Goal: Information Seeking & Learning: Learn about a topic

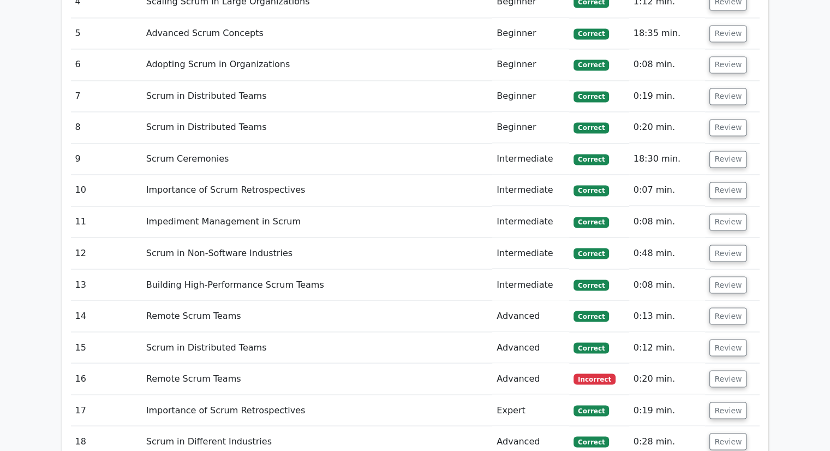
scroll to position [1964, 0]
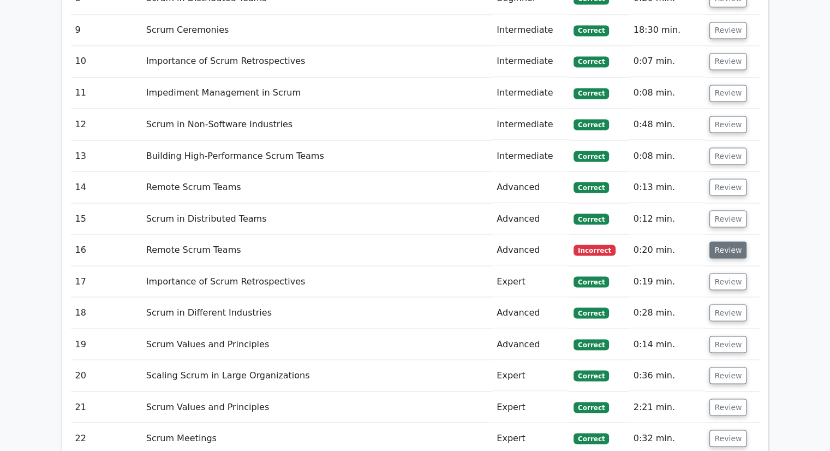
click at [718, 241] on button "Review" at bounding box center [727, 249] width 37 height 17
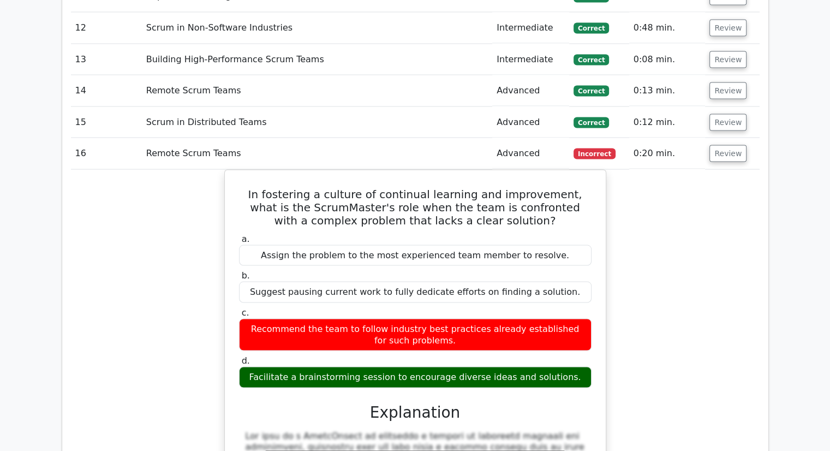
scroll to position [2128, 0]
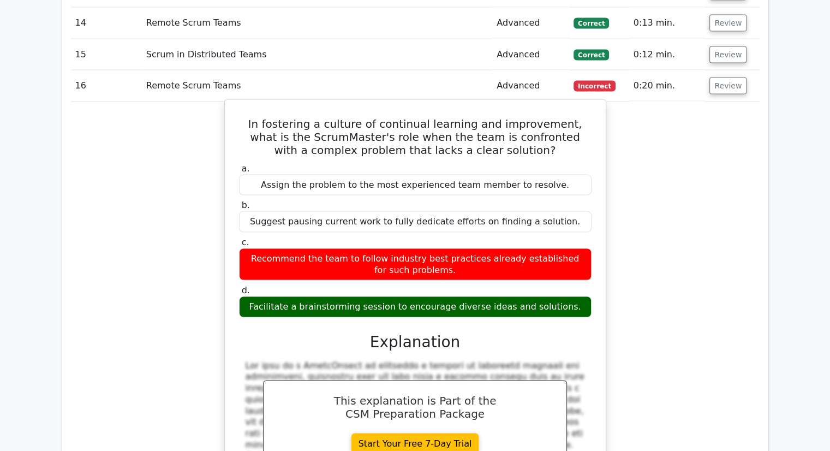
drag, startPoint x: 242, startPoint y: 66, endPoint x: 567, endPoint y: 253, distance: 375.1
click at [567, 253] on div "In fostering a culture of continual learning and improvement, what is the Scrum…" at bounding box center [415, 348] width 372 height 489
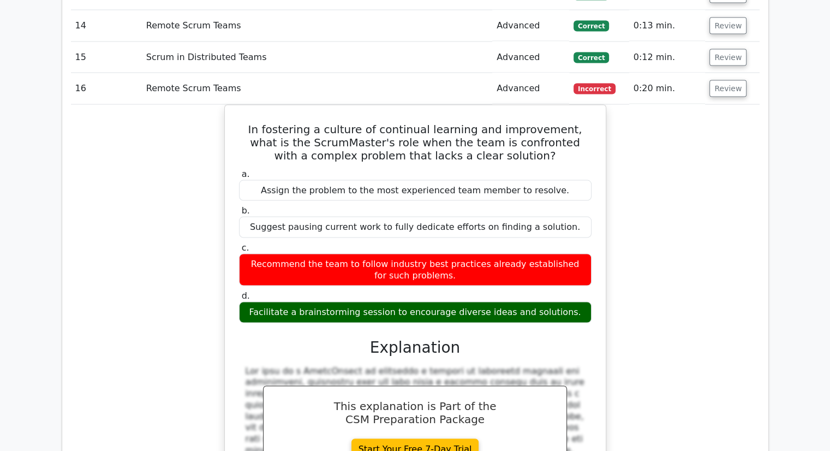
copy div "In fostering a culture of continual learning and improvement, what is the Scrum…"
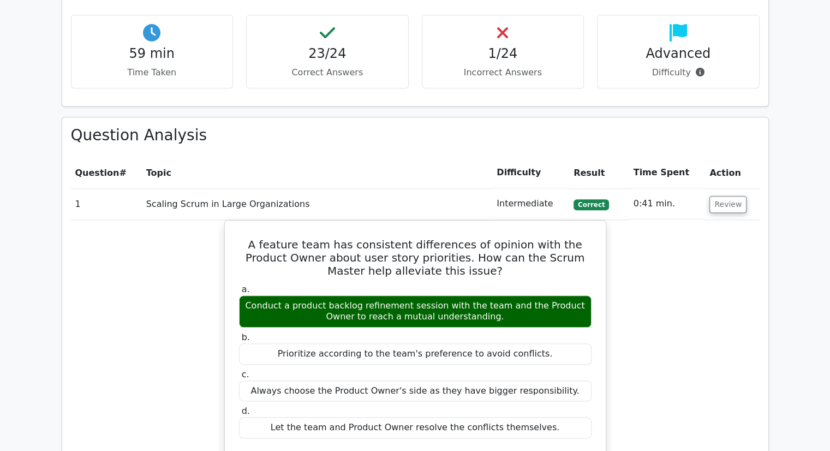
scroll to position [834, 0]
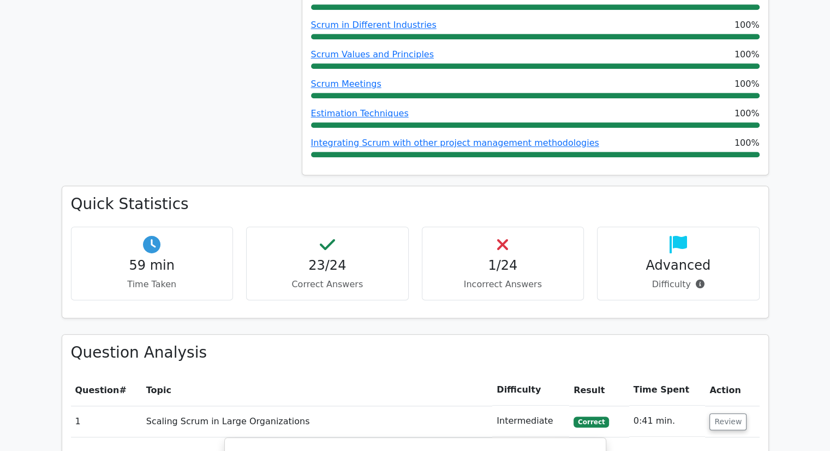
click at [504, 236] on icon at bounding box center [502, 244] width 11 height 17
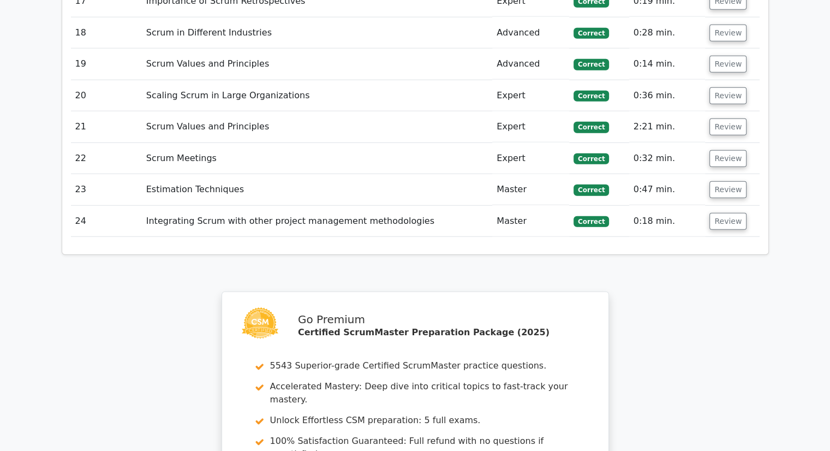
scroll to position [3016, 0]
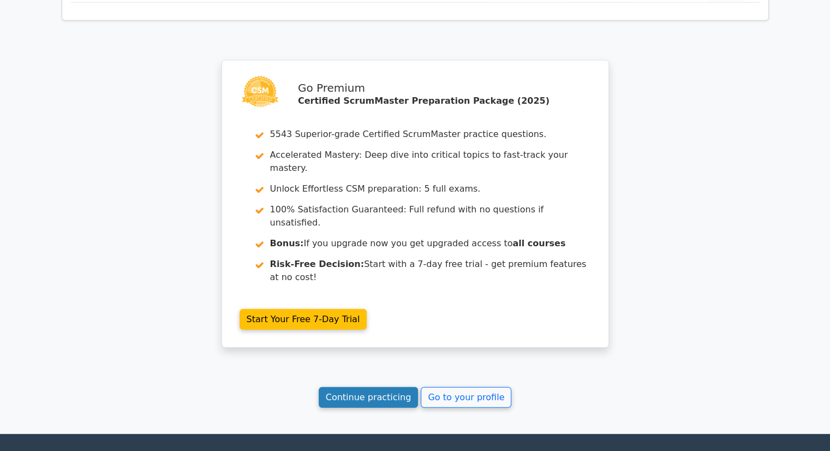
click at [393, 387] on link "Continue practicing" at bounding box center [369, 397] width 100 height 21
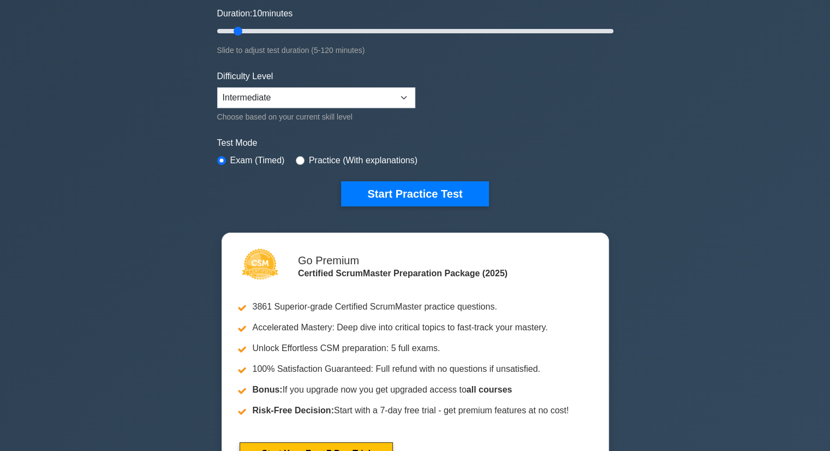
scroll to position [218, 0]
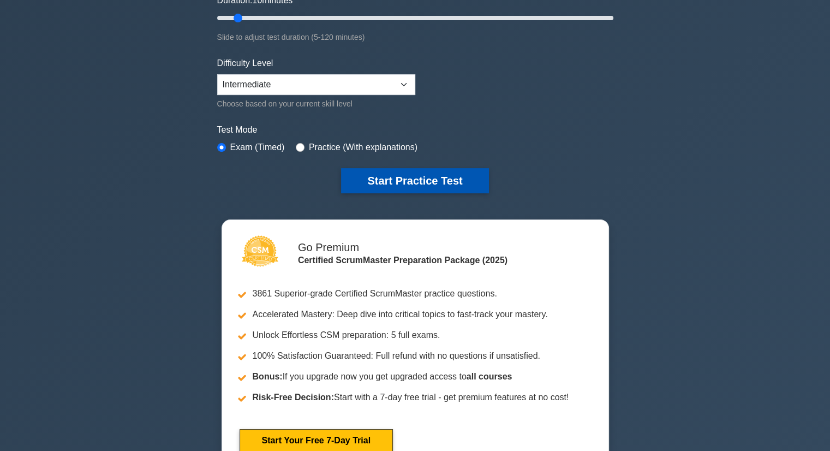
click at [406, 175] on button "Start Practice Test" at bounding box center [414, 180] width 147 height 25
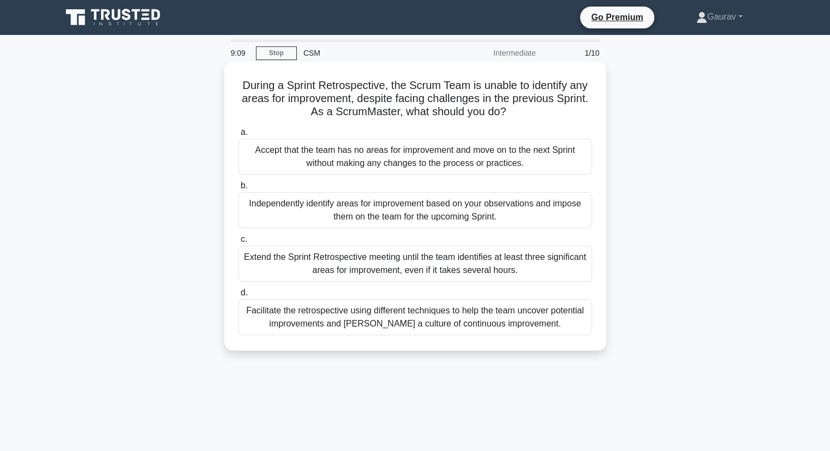
click at [410, 316] on div "Facilitate the retrospective using different techniques to help the team uncove…" at bounding box center [415, 317] width 354 height 36
click at [238, 296] on input "d. Facilitate the retrospective using different techniques to help the team unc…" at bounding box center [238, 292] width 0 height 7
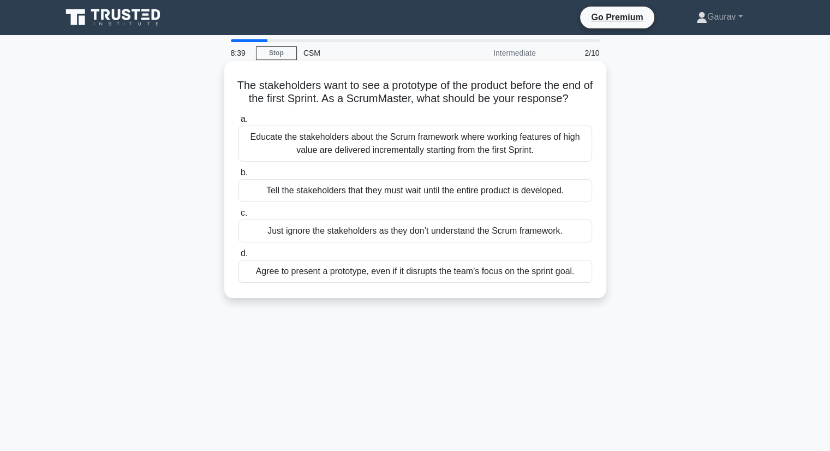
click at [438, 145] on div "Educate the stakeholders about the Scrum framework where working features of hi…" at bounding box center [415, 143] width 354 height 36
click at [238, 123] on input "a. Educate the stakeholders about the Scrum framework where working features of…" at bounding box center [238, 119] width 0 height 7
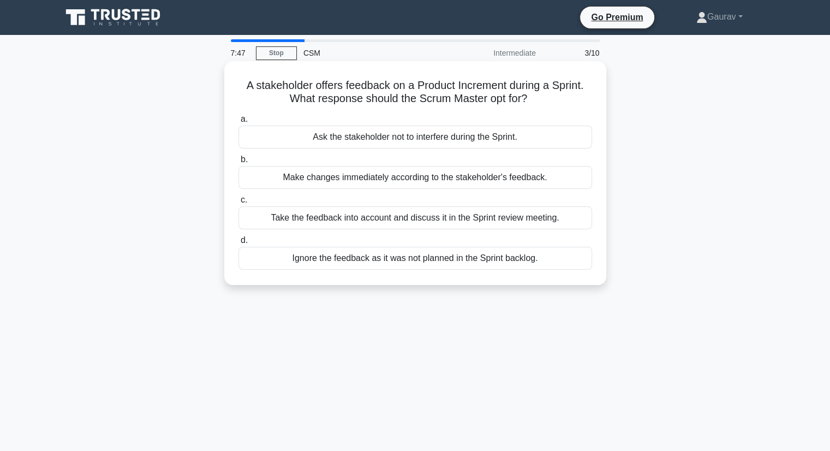
click at [367, 213] on div "Take the feedback into account and discuss it in the Sprint review meeting." at bounding box center [415, 217] width 354 height 23
click at [238, 203] on input "c. Take the feedback into account and discuss it in the Sprint review meeting." at bounding box center [238, 199] width 0 height 7
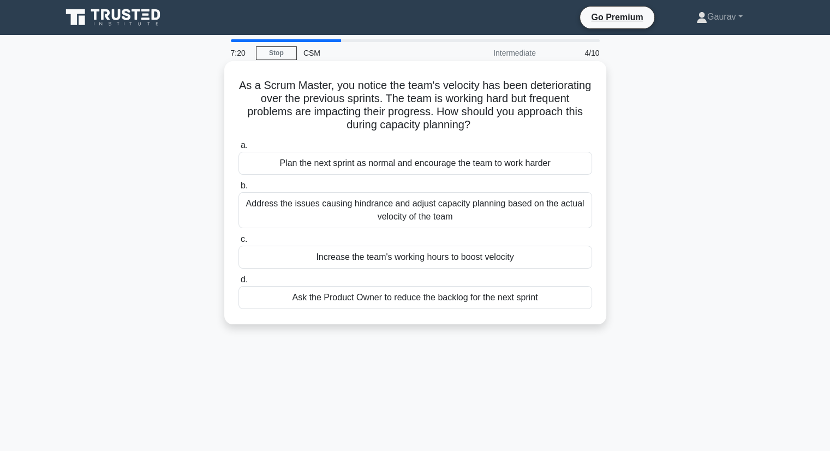
click at [452, 207] on div "Address the issues causing hindrance and adjust capacity planning based on the …" at bounding box center [415, 210] width 354 height 36
click at [238, 189] on input "b. Address the issues causing hindrance and adjust capacity planning based on t…" at bounding box center [238, 185] width 0 height 7
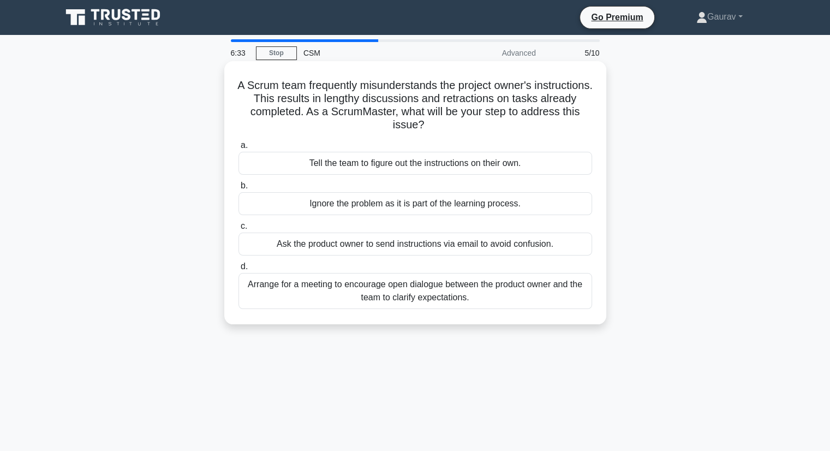
click at [515, 287] on div "Arrange for a meeting to encourage open dialogue between the product owner and …" at bounding box center [415, 291] width 354 height 36
click at [238, 270] on input "d. Arrange for a meeting to encourage open dialogue between the product owner a…" at bounding box center [238, 266] width 0 height 7
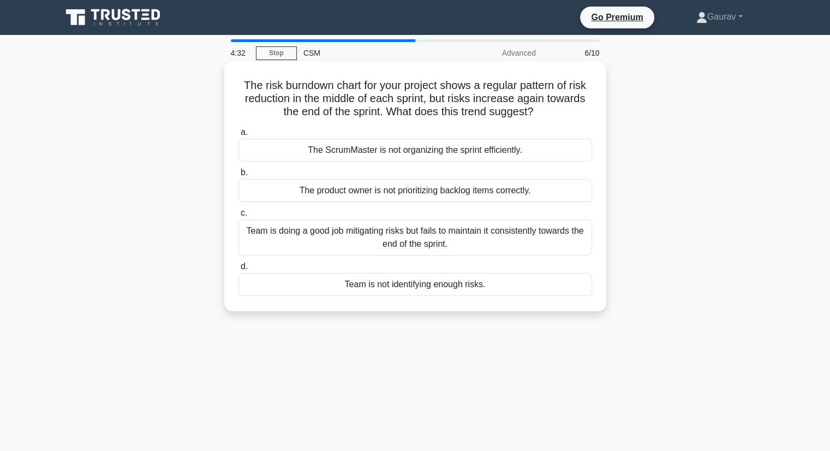
click at [434, 241] on div "Team is doing a good job mitigating risks but fails to maintain it consistently…" at bounding box center [415, 237] width 354 height 36
click at [238, 217] on input "c. Team is doing a good job mitigating risks but fails to maintain it consisten…" at bounding box center [238, 212] width 0 height 7
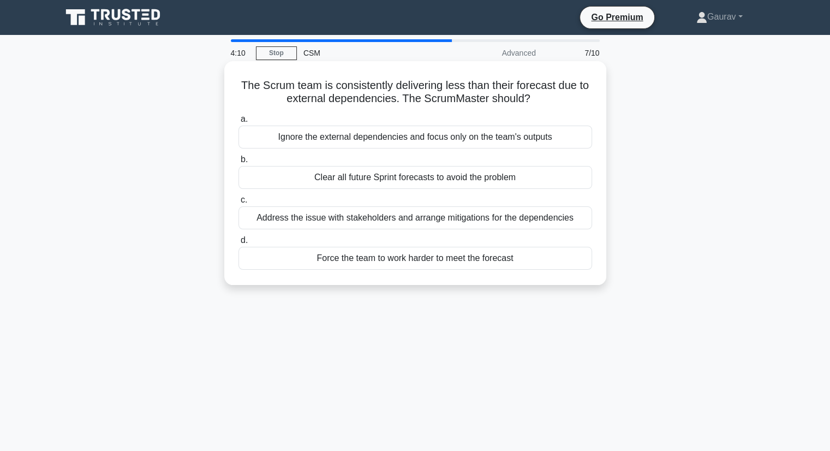
click at [406, 219] on div "Address the issue with stakeholders and arrange mitigations for the dependencies" at bounding box center [415, 217] width 354 height 23
click at [238, 203] on input "c. Address the issue with stakeholders and arrange mitigations for the dependen…" at bounding box center [238, 199] width 0 height 7
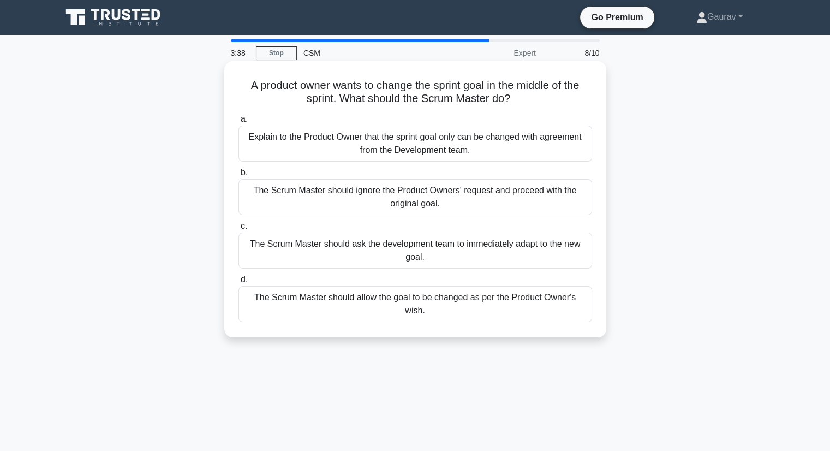
click at [396, 147] on div "Explain to the Product Owner that the sprint goal only can be changed with agre…" at bounding box center [415, 143] width 354 height 36
click at [238, 123] on input "a. Explain to the Product Owner that the sprint goal only can be changed with a…" at bounding box center [238, 119] width 0 height 7
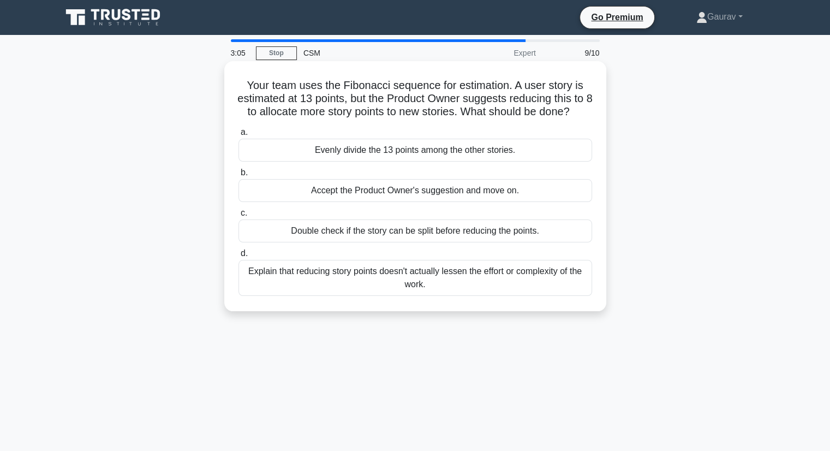
click at [445, 288] on div "Explain that reducing story points doesn't actually lessen the effort or comple…" at bounding box center [415, 278] width 354 height 36
click at [238, 257] on input "d. Explain that reducing story points doesn't actually lessen the effort or com…" at bounding box center [238, 253] width 0 height 7
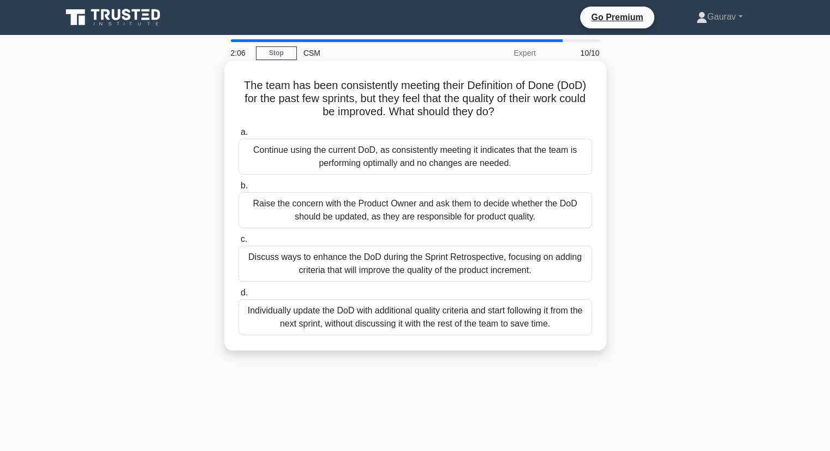
click at [359, 260] on div "Discuss ways to enhance the DoD during the Sprint Retrospective, focusing on ad…" at bounding box center [415, 263] width 354 height 36
click at [238, 243] on input "c. Discuss ways to enhance the DoD during the Sprint Retrospective, focusing on…" at bounding box center [238, 239] width 0 height 7
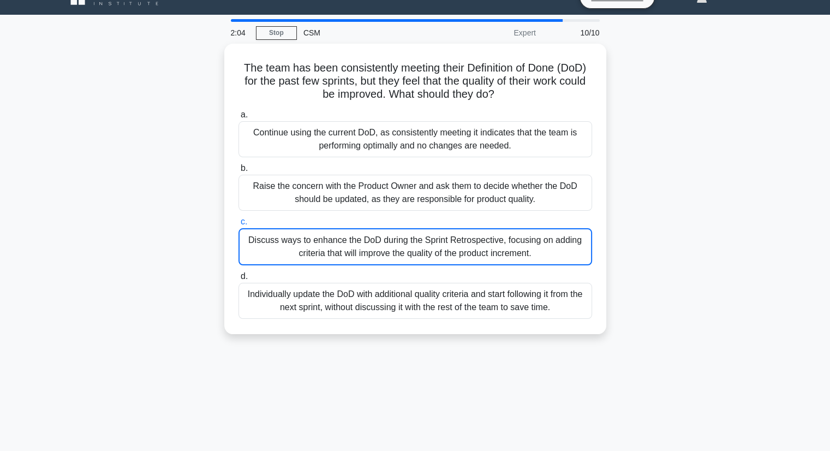
scroll to position [98, 0]
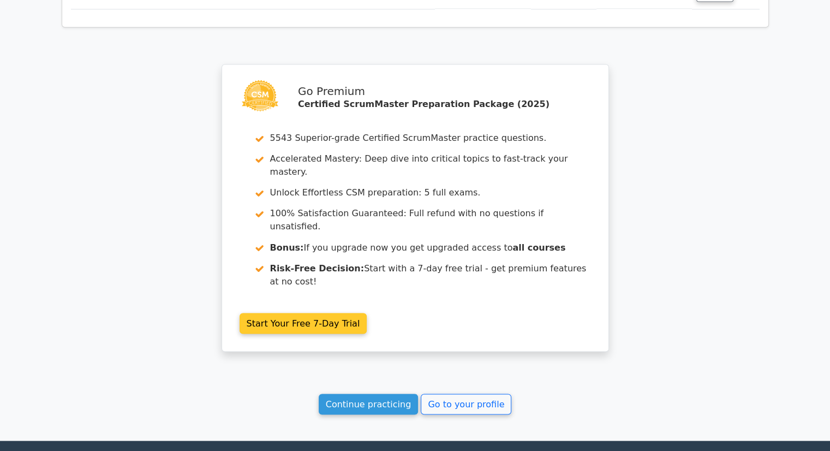
scroll to position [1836, 0]
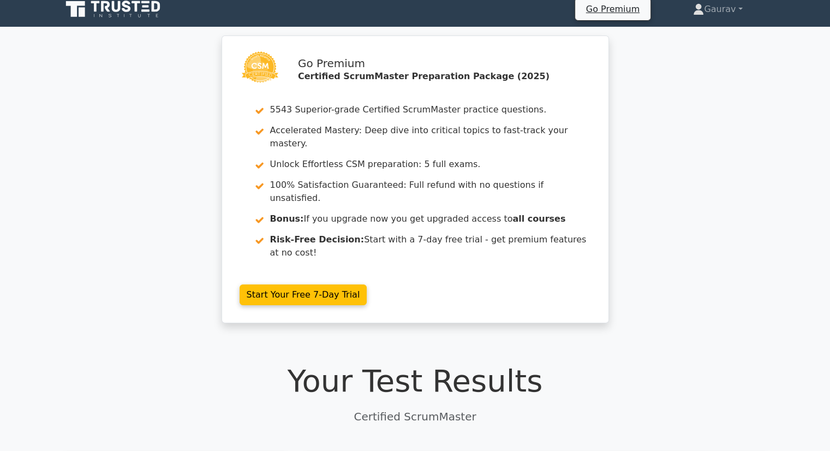
scroll to position [0, 0]
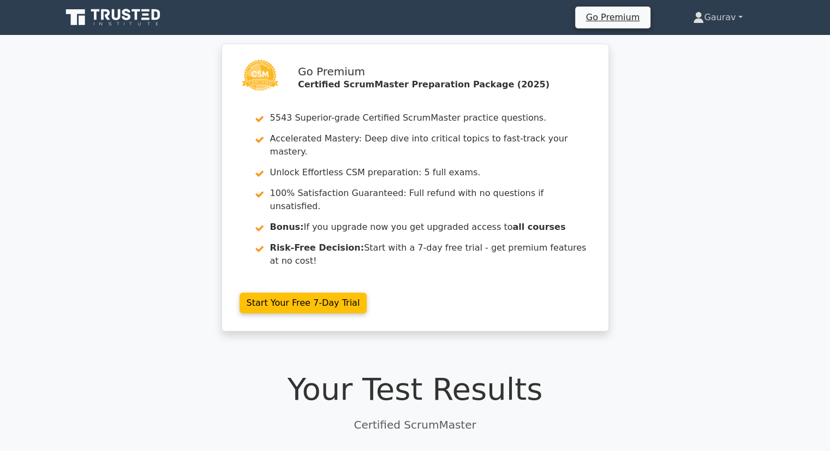
click at [724, 19] on link "Gaurav" at bounding box center [717, 18] width 101 height 22
click at [704, 191] on div "Go Premium Certified ScrumMaster Preparation Package (2025) 5543 Superior-grade…" at bounding box center [415, 194] width 830 height 301
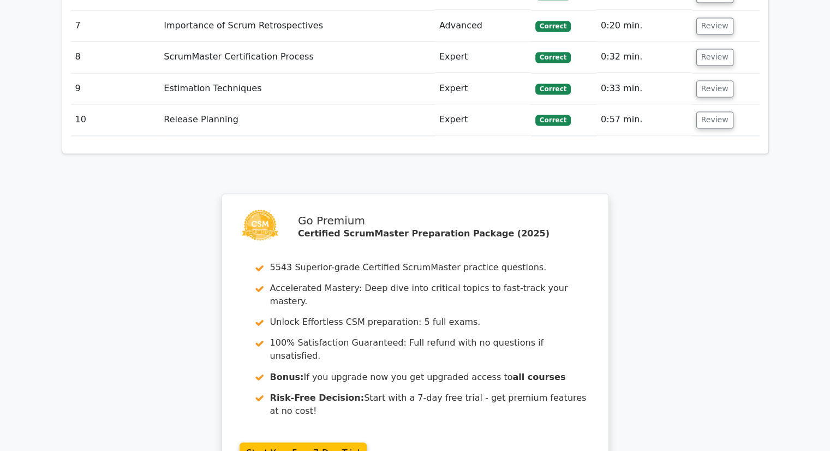
scroll to position [1836, 0]
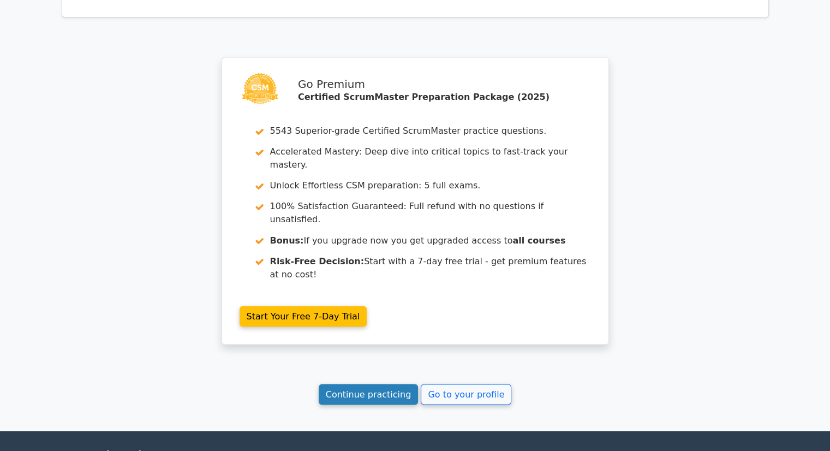
click at [363, 384] on link "Continue practicing" at bounding box center [369, 394] width 100 height 21
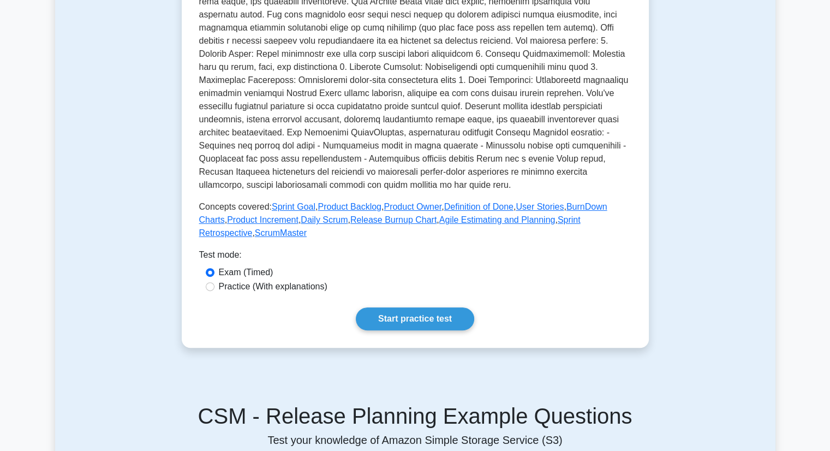
scroll to position [382, 0]
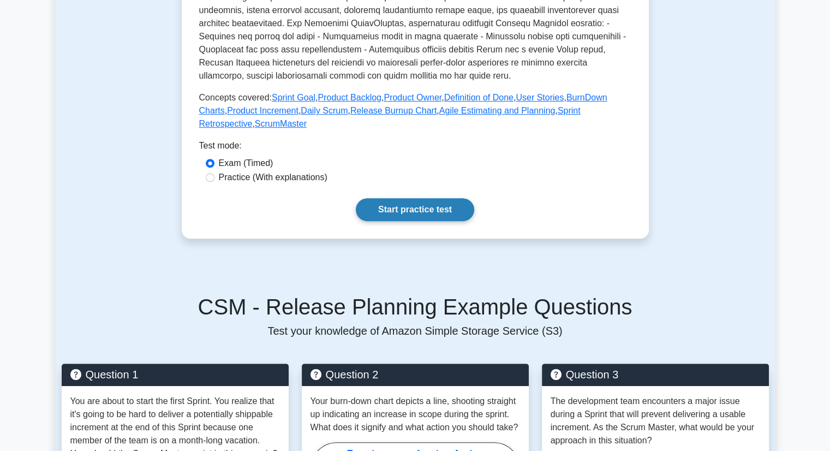
click at [420, 211] on link "Start practice test" at bounding box center [415, 209] width 118 height 23
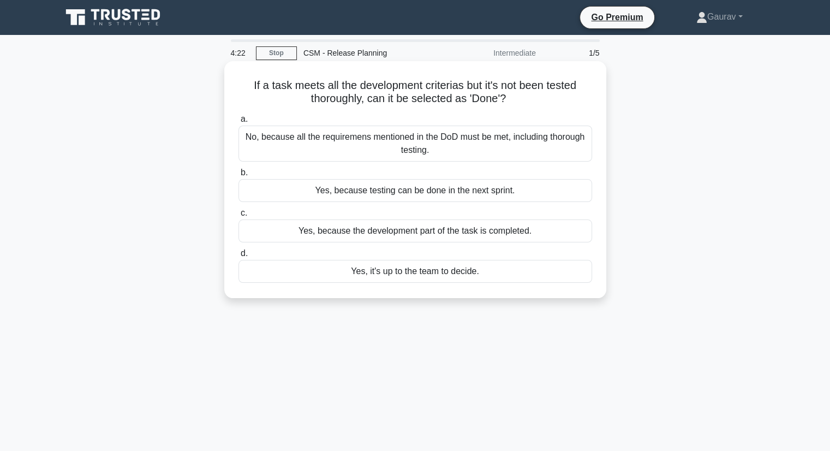
click at [301, 145] on div "No, because all the requiremens mentioned in the DoD must be met, including tho…" at bounding box center [415, 143] width 354 height 36
click at [238, 123] on input "a. No, because all the requiremens mentioned in the DoD must be met, including …" at bounding box center [238, 119] width 0 height 7
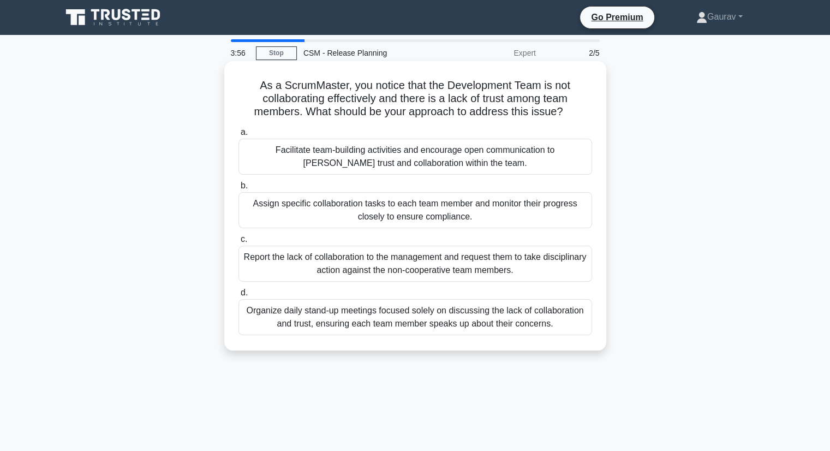
click at [361, 316] on div "Organize daily stand-up meetings focused solely on discussing the lack of colla…" at bounding box center [415, 317] width 354 height 36
click at [238, 296] on input "d. Organize daily stand-up meetings focused solely on discussing the lack of co…" at bounding box center [238, 292] width 0 height 7
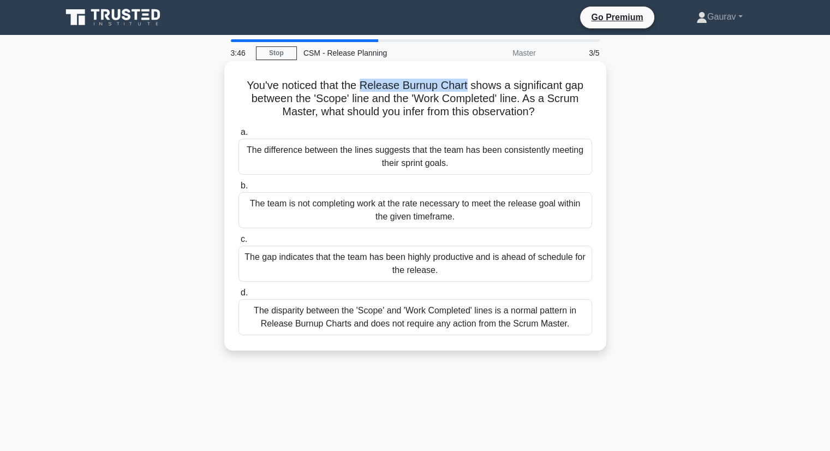
drag, startPoint x: 468, startPoint y: 83, endPoint x: 364, endPoint y: 85, distance: 104.2
click at [364, 85] on h5 "You've noticed that the Release Burnup Chart shows a significant gap between th…" at bounding box center [415, 99] width 356 height 40
copy h5 "Release Burnup Chart"
click at [443, 206] on div "The team is not completing work at the rate necessary to meet the release goal …" at bounding box center [415, 210] width 354 height 36
click at [238, 189] on input "b. The team is not completing work at the rate necessary to meet the release go…" at bounding box center [238, 185] width 0 height 7
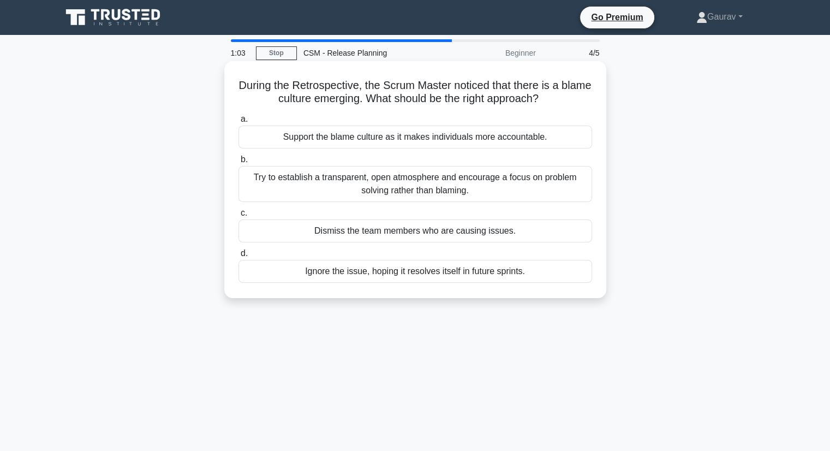
click at [395, 188] on div "Try to establish a transparent, open atmosphere and encourage a focus on proble…" at bounding box center [415, 184] width 354 height 36
click at [238, 163] on input "b. Try to establish a transparent, open atmosphere and encourage a focus on pro…" at bounding box center [238, 159] width 0 height 7
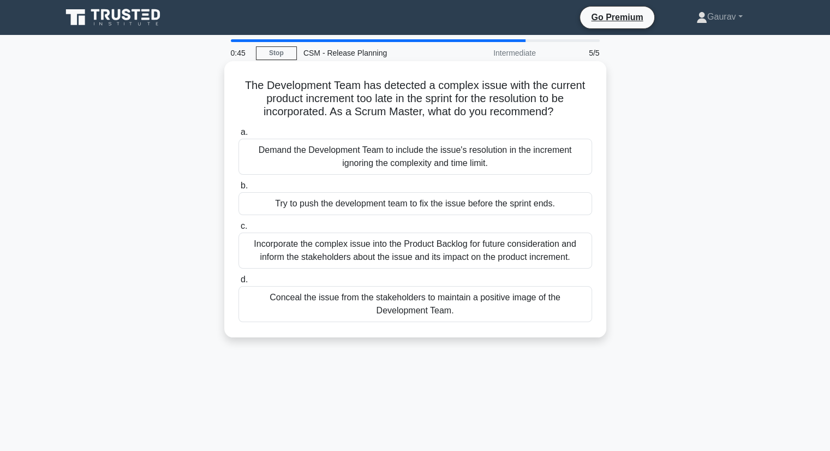
click at [469, 252] on div "Incorporate the complex issue into the Product Backlog for future consideration…" at bounding box center [415, 250] width 354 height 36
click at [238, 230] on input "c. Incorporate the complex issue into the Product Backlog for future considerat…" at bounding box center [238, 226] width 0 height 7
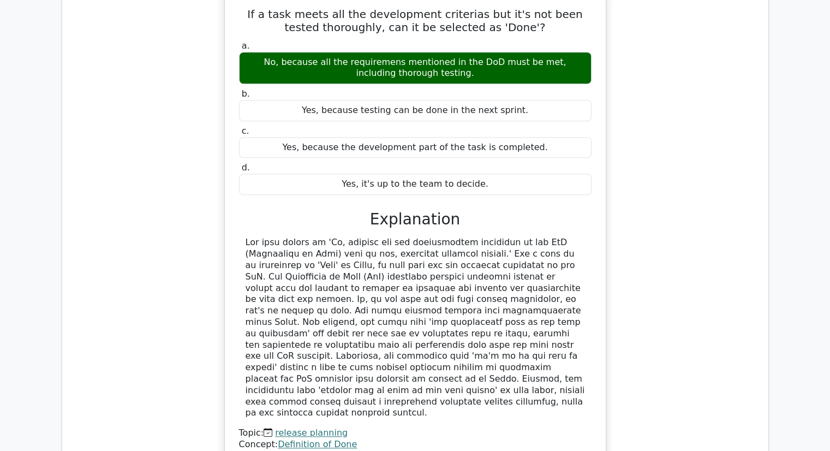
scroll to position [927, 0]
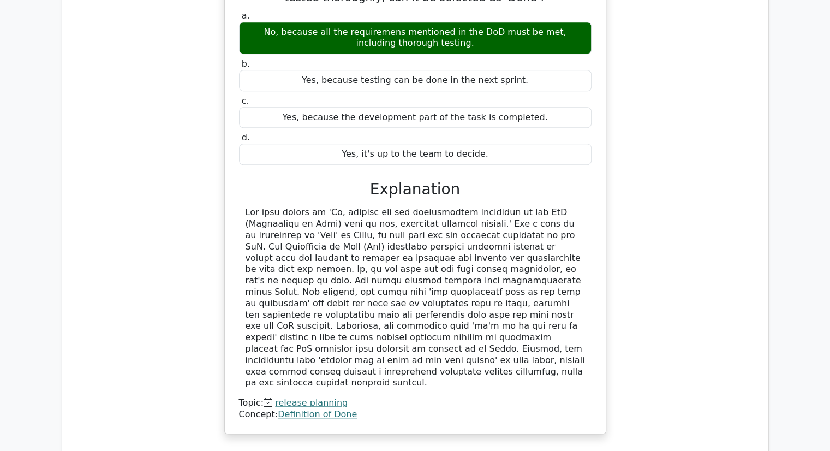
drag, startPoint x: 444, startPoint y: 182, endPoint x: 469, endPoint y: 318, distance: 138.7
click at [469, 318] on div at bounding box center [414, 298] width 339 height 182
copy div "For a task to be considered as 'Done' in Scrum, it must meet all the criteria s…"
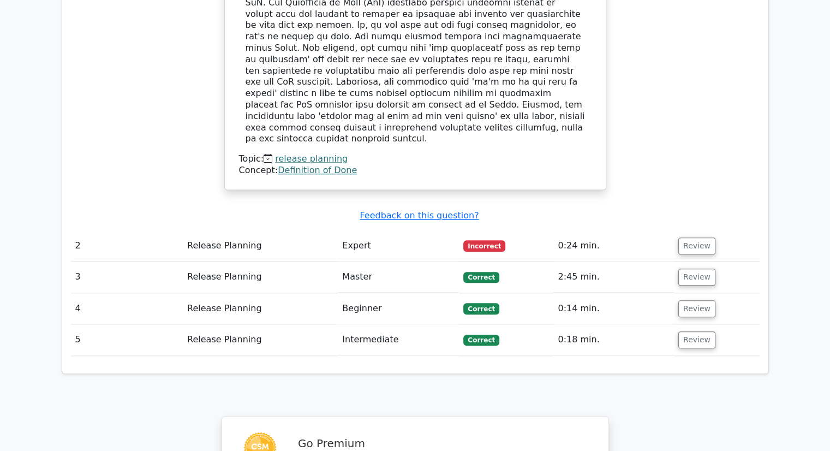
scroll to position [1200, 0]
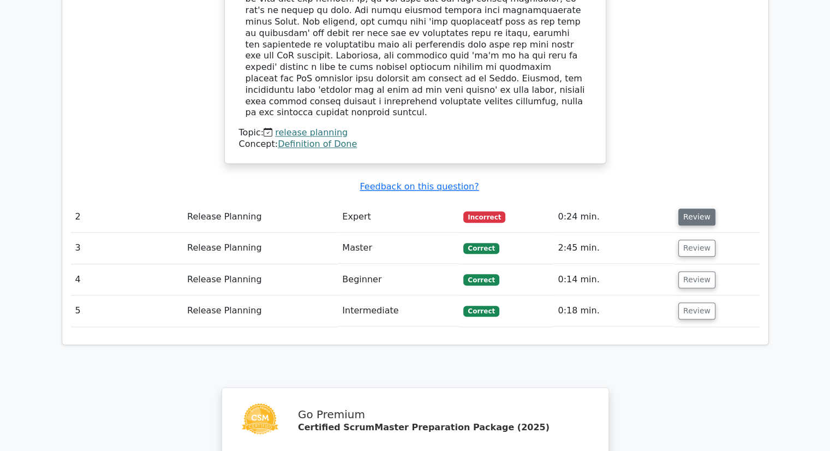
click at [694, 208] on button "Review" at bounding box center [696, 216] width 37 height 17
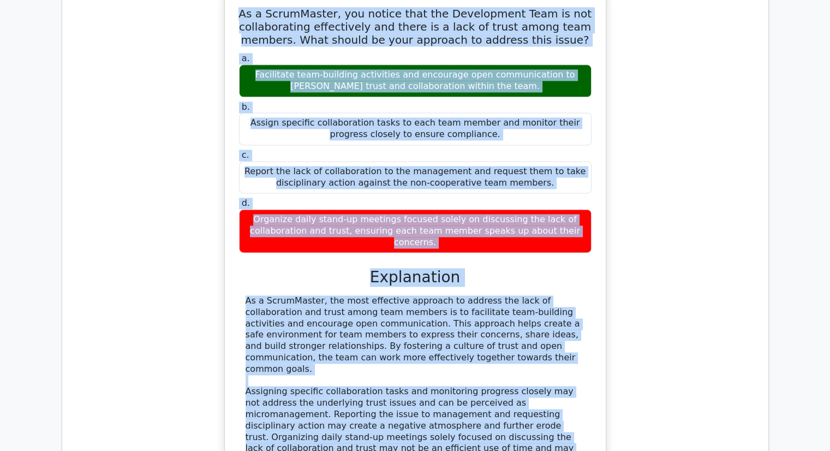
scroll to position [1475, 0]
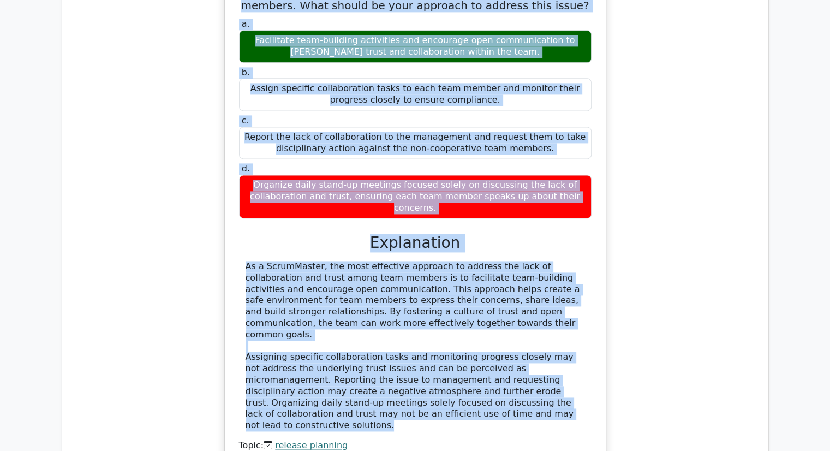
drag, startPoint x: 256, startPoint y: 80, endPoint x: 403, endPoint y: 327, distance: 287.1
click at [403, 327] on div "As a ScrumMaster, you notice that the Development Team is not collaborating eff…" at bounding box center [415, 216] width 372 height 512
copy div "As a ScrumMaster, you notice that the Development Team is not collaborating eff…"
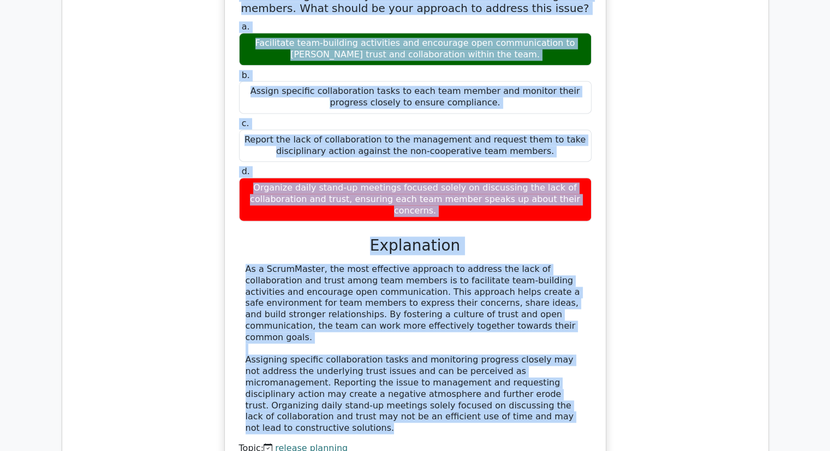
click at [176, 272] on div "As a ScrumMaster, you notice that the Development Team is not collaborating eff…" at bounding box center [415, 224] width 688 height 535
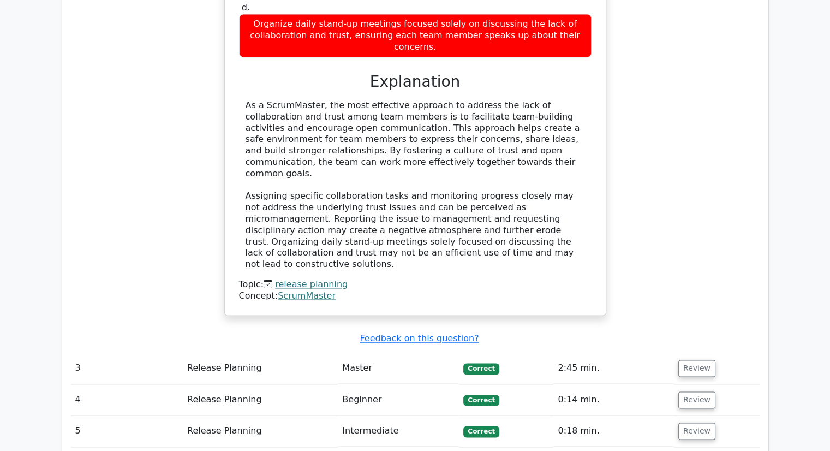
scroll to position [1693, 0]
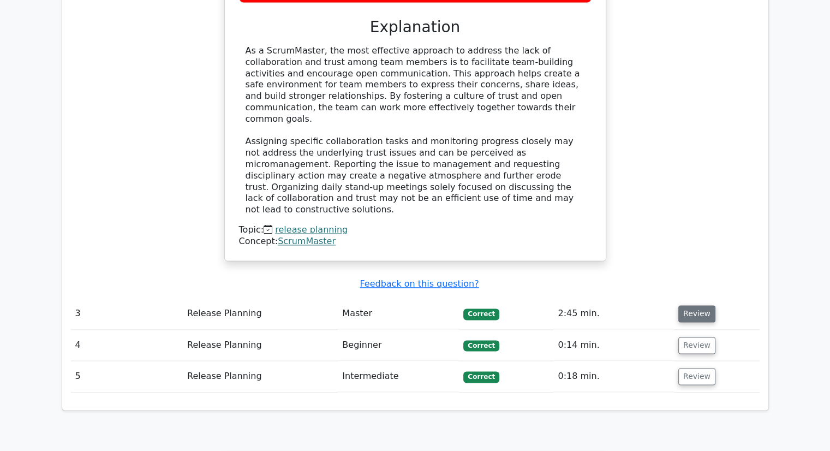
click at [684, 305] on button "Review" at bounding box center [696, 313] width 37 height 17
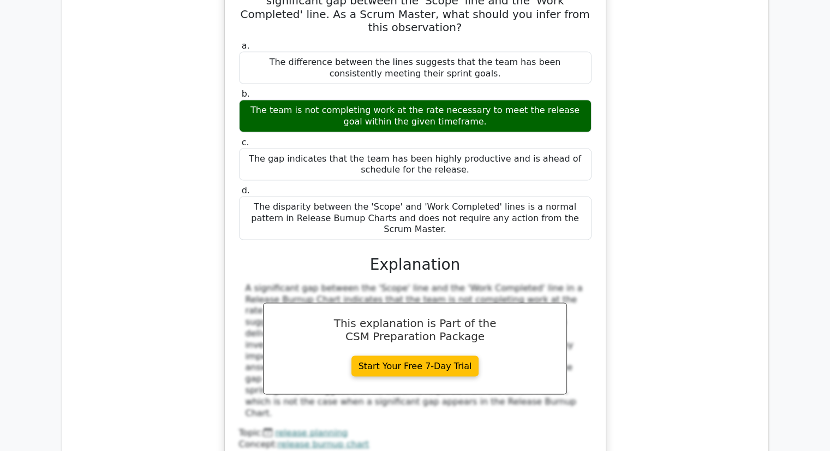
scroll to position [2184, 0]
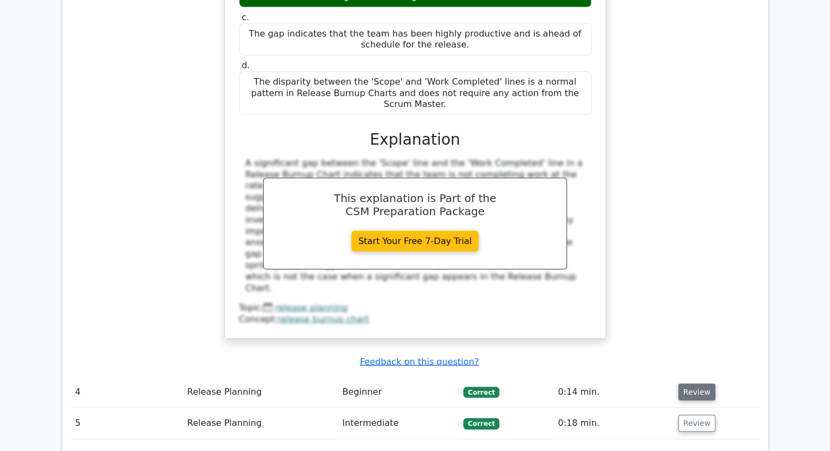
click at [687, 384] on button "Review" at bounding box center [696, 392] width 37 height 17
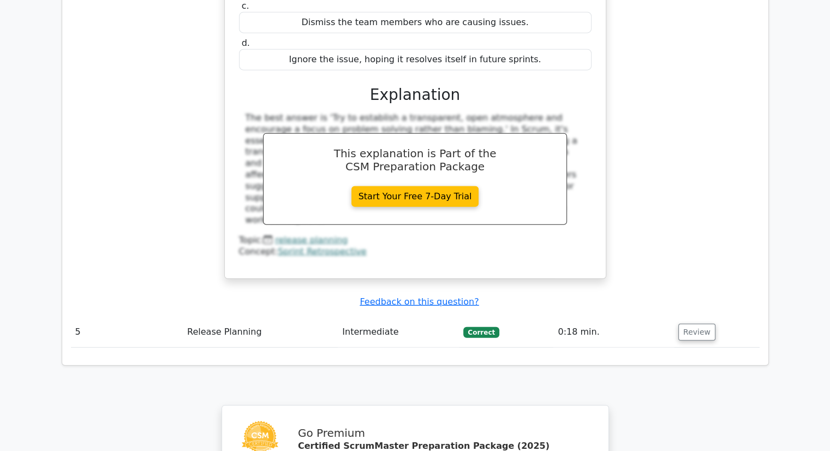
scroll to position [3014, 0]
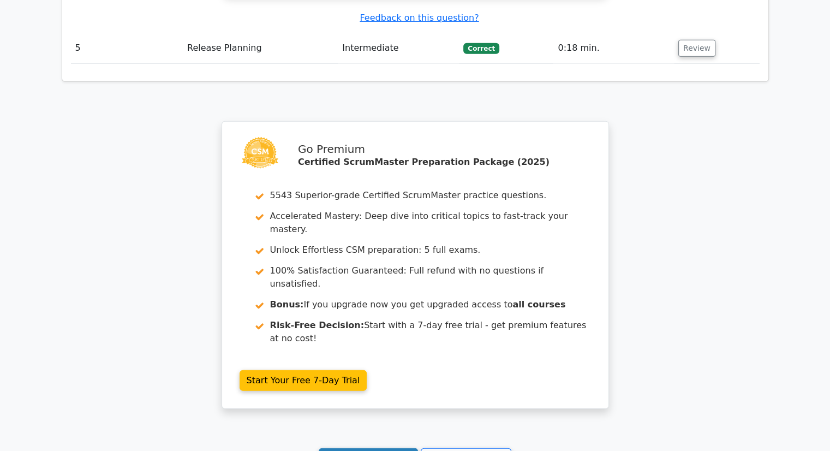
click at [377, 448] on link "Continue practicing" at bounding box center [369, 458] width 100 height 21
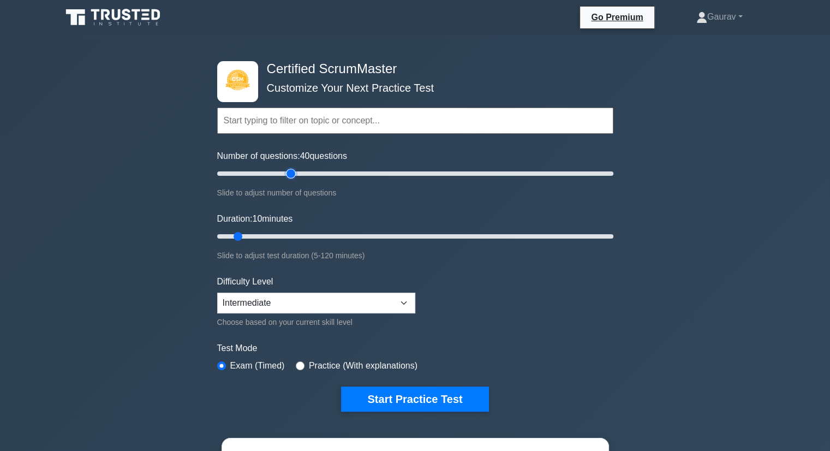
click at [293, 175] on input "Number of questions: 40 questions" at bounding box center [415, 173] width 396 height 13
click at [416, 175] on input "Number of questions: 105 questions" at bounding box center [415, 173] width 396 height 13
click at [286, 175] on input "Number of questions: 40 questions" at bounding box center [415, 173] width 396 height 13
click at [300, 175] on input "Number of questions: 45 questions" at bounding box center [415, 173] width 396 height 13
type input "50"
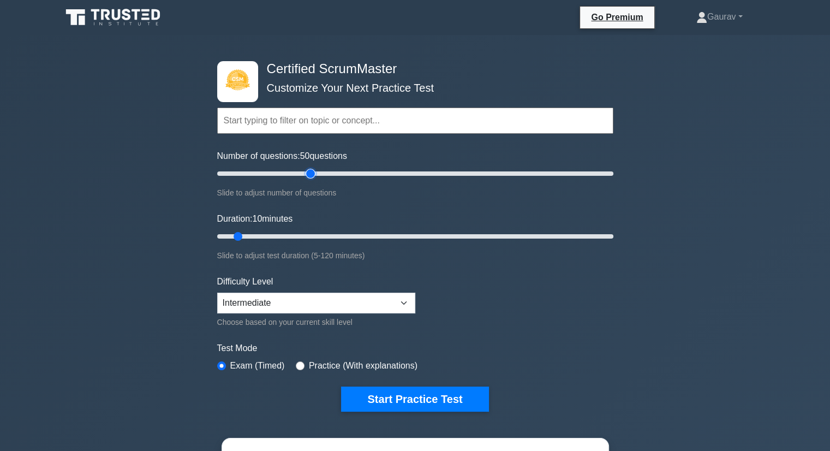
click at [310, 174] on input "Number of questions: 50 questions" at bounding box center [415, 173] width 396 height 13
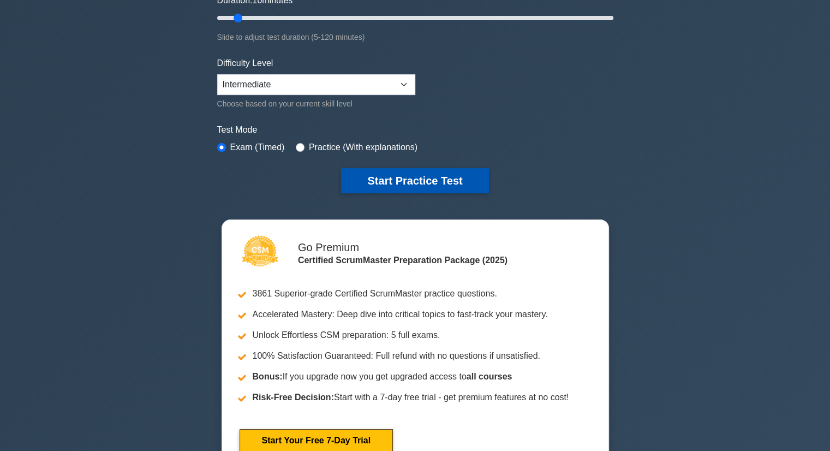
click at [408, 179] on button "Start Practice Test" at bounding box center [414, 180] width 147 height 25
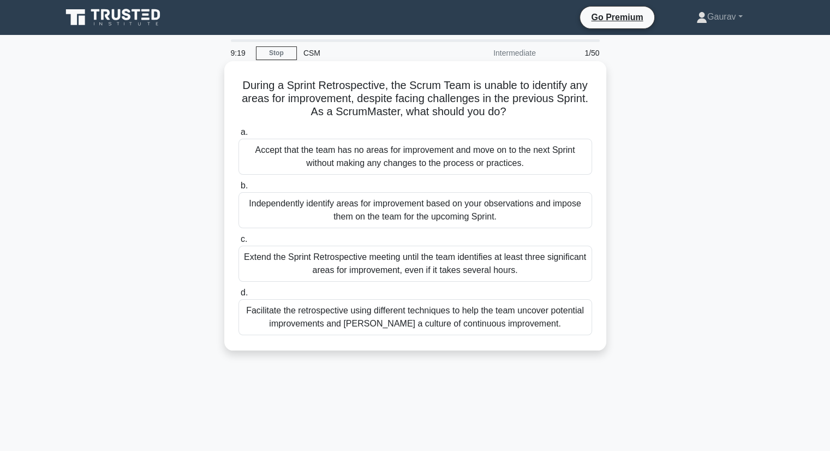
click at [416, 320] on div "Facilitate the retrospective using different techniques to help the team uncove…" at bounding box center [415, 317] width 354 height 36
click at [238, 296] on input "d. Facilitate the retrospective using different techniques to help the team unc…" at bounding box center [238, 292] width 0 height 7
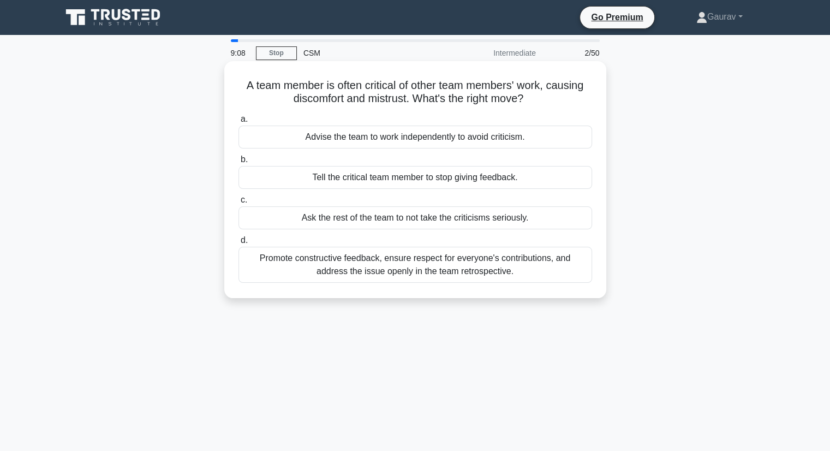
click at [371, 265] on div "Promote constructive feedback, ensure respect for everyone's contributions, and…" at bounding box center [415, 265] width 354 height 36
click at [238, 244] on input "d. Promote constructive feedback, ensure respect for everyone's contributions, …" at bounding box center [238, 240] width 0 height 7
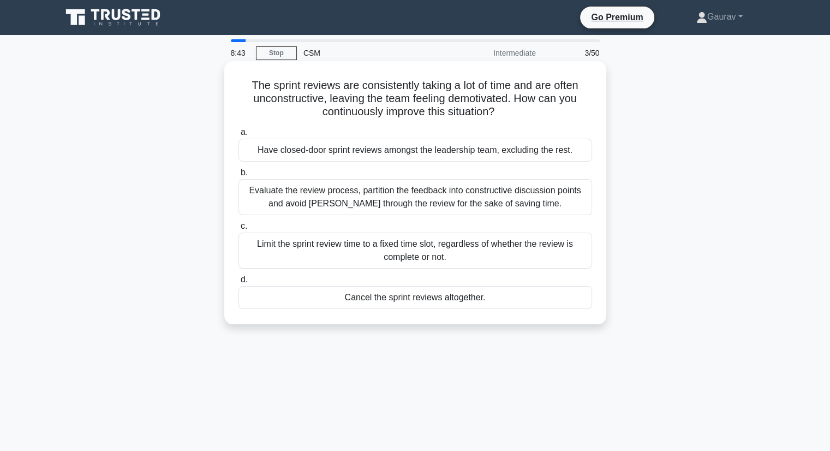
click at [415, 191] on div "Evaluate the review process, partition the feedback into constructive discussio…" at bounding box center [415, 197] width 354 height 36
click at [238, 176] on input "b. Evaluate the review process, partition the feedback into constructive discus…" at bounding box center [238, 172] width 0 height 7
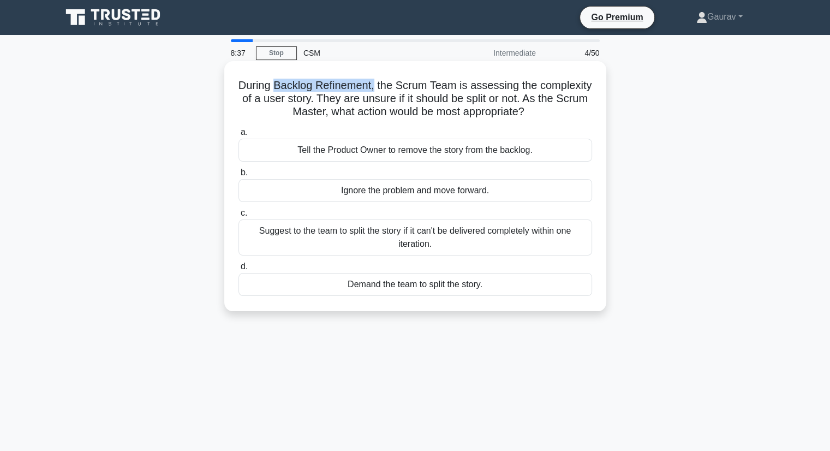
drag, startPoint x: 402, startPoint y: 83, endPoint x: 303, endPoint y: 79, distance: 98.8
click at [303, 79] on h5 "During Backlog Refinement, the Scrum Team is assessing the complexity of a user…" at bounding box center [415, 99] width 356 height 40
copy h5 "Backlog Refinement,"
click at [405, 241] on div "Suggest to the team to split the story if it can't be delivered completely with…" at bounding box center [415, 237] width 354 height 36
click at [238, 217] on input "c. Suggest to the team to split the story if it can't be delivered completely w…" at bounding box center [238, 212] width 0 height 7
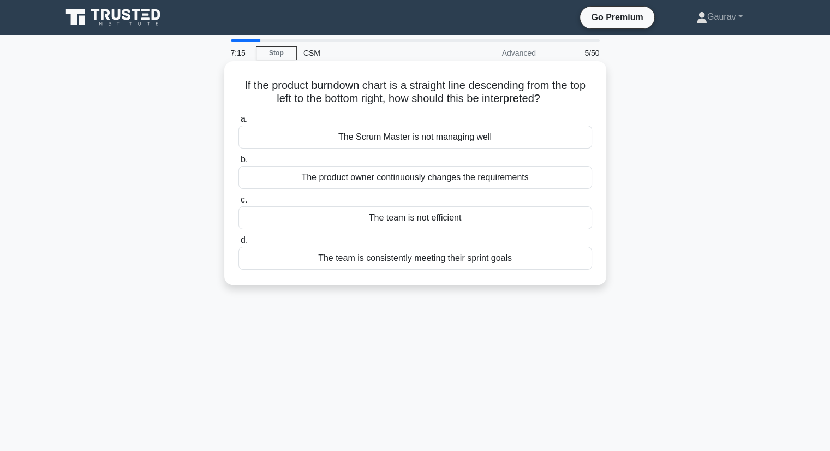
click at [364, 261] on div "The team is consistently meeting their sprint goals" at bounding box center [415, 258] width 354 height 23
click at [238, 244] on input "d. The team is consistently meeting their sprint goals" at bounding box center [238, 240] width 0 height 7
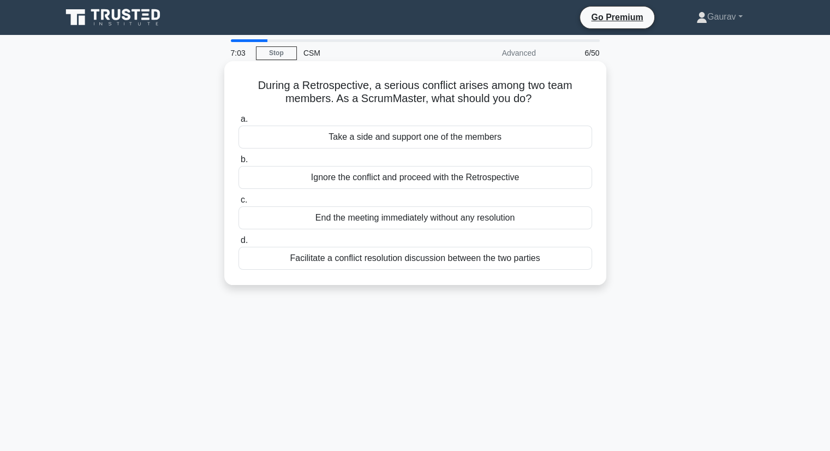
click at [382, 261] on div "Facilitate a conflict resolution discussion between the two parties" at bounding box center [415, 258] width 354 height 23
click at [238, 244] on input "d. Facilitate a conflict resolution discussion between the two parties" at bounding box center [238, 240] width 0 height 7
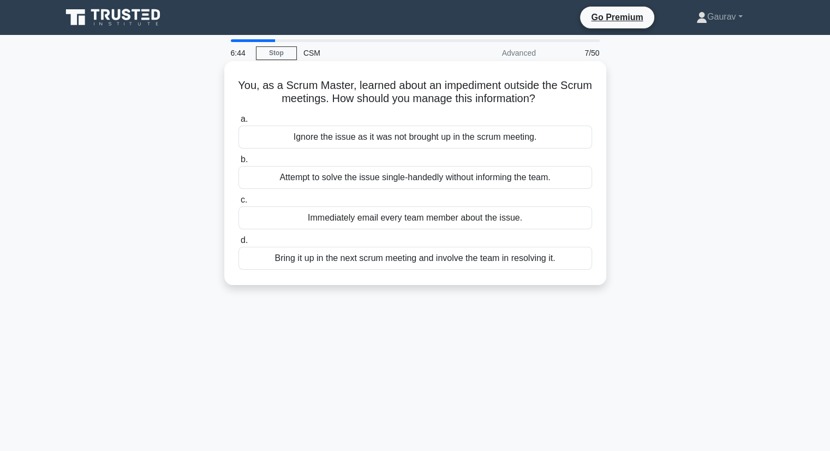
click at [346, 260] on div "Bring it up in the next scrum meeting and involve the team in resolving it." at bounding box center [415, 258] width 354 height 23
click at [238, 244] on input "d. Bring it up in the next scrum meeting and involve the team in resolving it." at bounding box center [238, 240] width 0 height 7
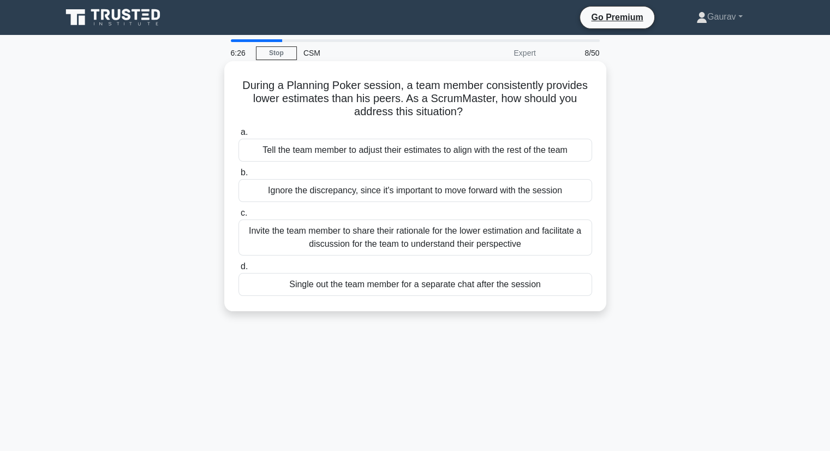
click at [388, 243] on div "Invite the team member to share their rationale for the lower estimation and fa…" at bounding box center [415, 237] width 354 height 36
click at [238, 217] on input "c. Invite the team member to share their rationale for the lower estimation and…" at bounding box center [238, 212] width 0 height 7
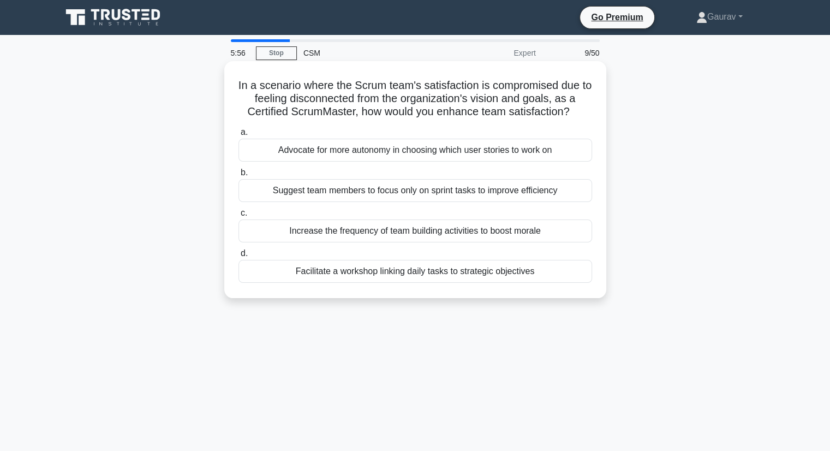
click at [379, 268] on div "Facilitate a workshop linking daily tasks to strategic objectives" at bounding box center [415, 271] width 354 height 23
click at [238, 257] on input "d. Facilitate a workshop linking daily tasks to strategic objectives" at bounding box center [238, 253] width 0 height 7
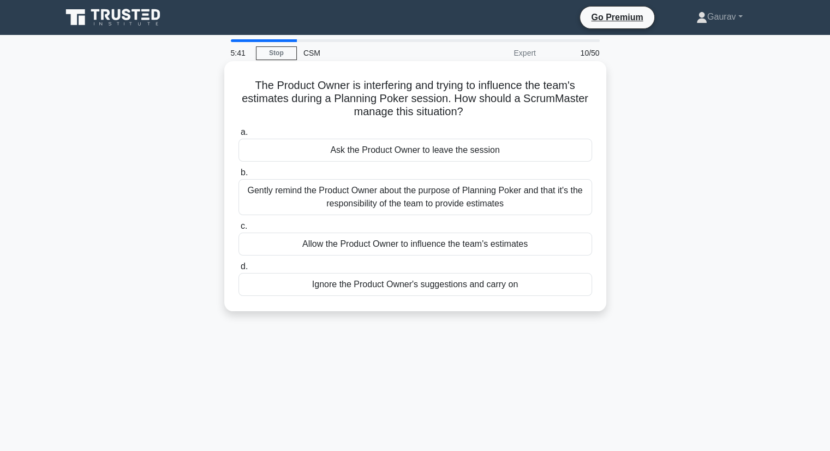
click at [426, 196] on div "Gently remind the Product Owner about the purpose of Planning Poker and that it…" at bounding box center [415, 197] width 354 height 36
click at [238, 176] on input "b. Gently remind the Product Owner about the purpose of Planning Poker and that…" at bounding box center [238, 172] width 0 height 7
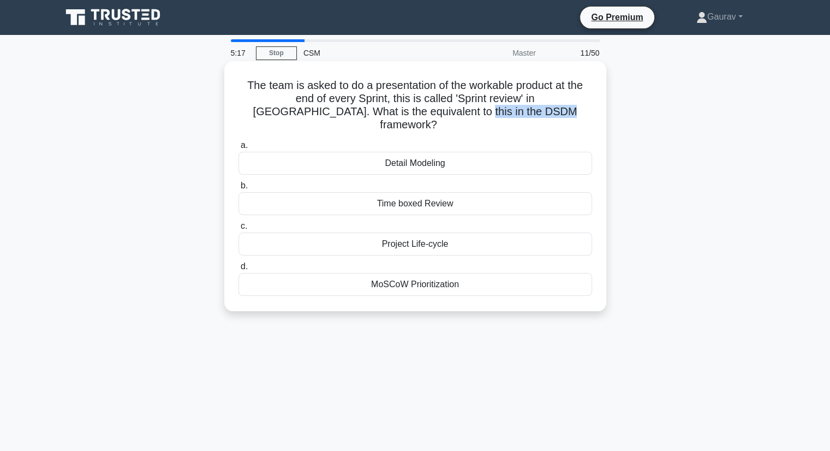
drag, startPoint x: 421, startPoint y: 110, endPoint x: 517, endPoint y: 111, distance: 95.5
click at [517, 111] on h5 "The team is asked to do a presentation of the workable product at the end of ev…" at bounding box center [415, 105] width 356 height 53
copy h5 "DSDM framework?"
click at [415, 193] on div "Time boxed Review" at bounding box center [415, 203] width 354 height 23
click at [238, 189] on input "b. Time boxed Review" at bounding box center [238, 185] width 0 height 7
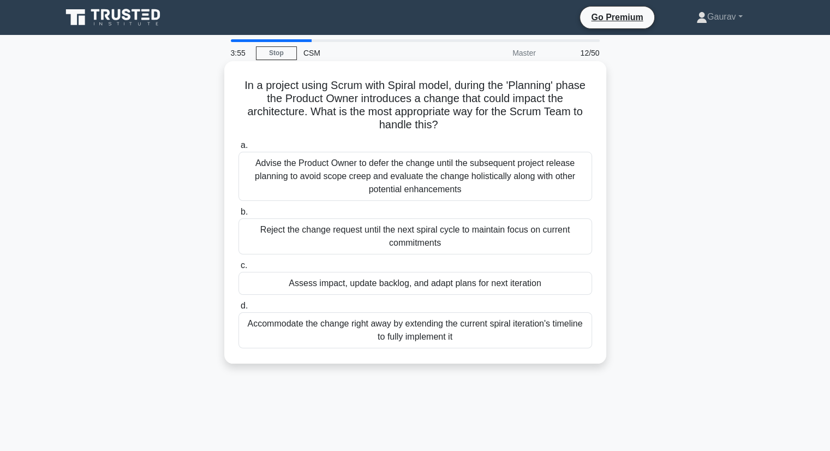
click at [328, 175] on div "Advise the Product Owner to defer the change until the subsequent project relea…" at bounding box center [415, 176] width 354 height 49
click at [238, 149] on input "a. Advise the Product Owner to defer the change until the subsequent project re…" at bounding box center [238, 145] width 0 height 7
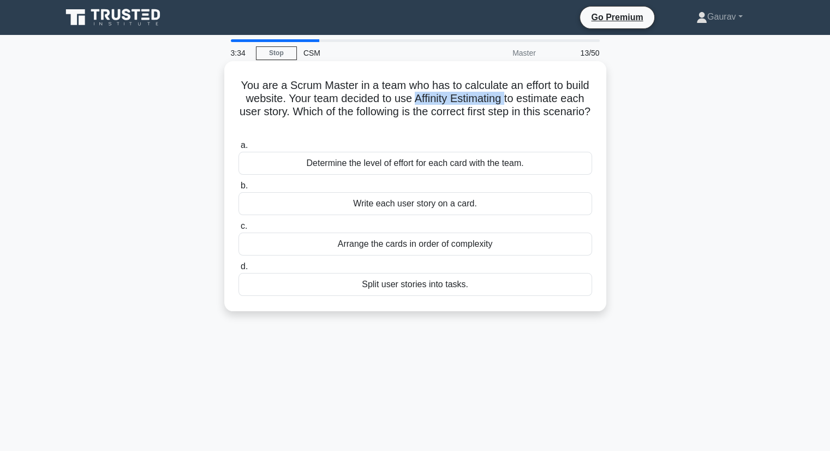
drag, startPoint x: 441, startPoint y: 101, endPoint x: 534, endPoint y: 101, distance: 92.7
click at [534, 101] on h5 "You are a Scrum Master in a team who has to calculate an effort to build websit…" at bounding box center [415, 105] width 356 height 53
copy h5 "Affinity Estimating"
click at [408, 166] on div "Determine the level of effort for each card with the team." at bounding box center [415, 163] width 354 height 23
click at [238, 149] on input "a. Determine the level of effort for each card with the team." at bounding box center [238, 145] width 0 height 7
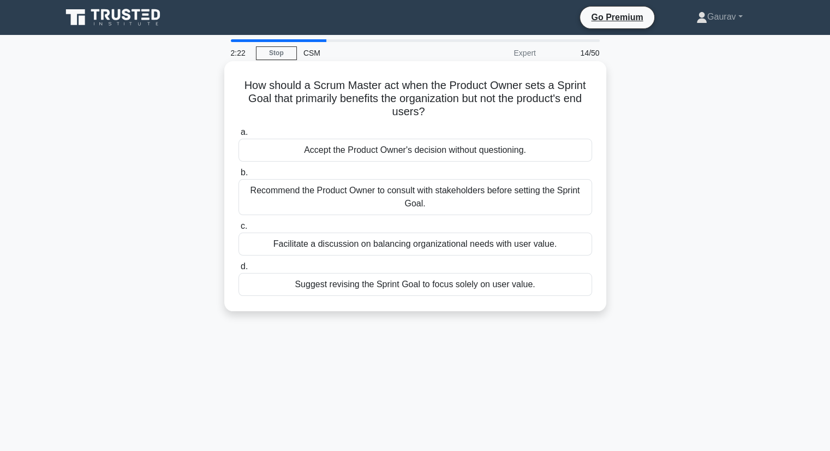
click at [377, 250] on div "Facilitate a discussion on balancing organizational needs with user value." at bounding box center [415, 243] width 354 height 23
click at [238, 230] on input "c. Facilitate a discussion on balancing organizational needs with user value." at bounding box center [238, 226] width 0 height 7
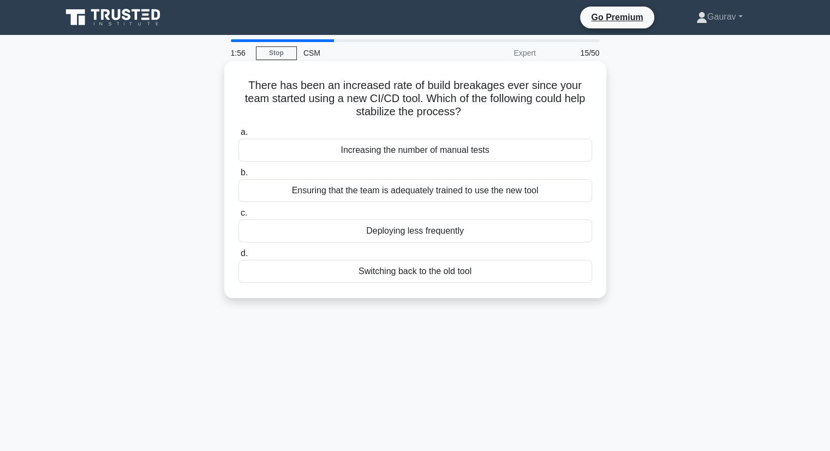
click at [459, 190] on div "Ensuring that the team is adequately trained to use the new tool" at bounding box center [415, 190] width 354 height 23
click at [238, 176] on input "b. Ensuring that the team is adequately trained to use the new tool" at bounding box center [238, 172] width 0 height 7
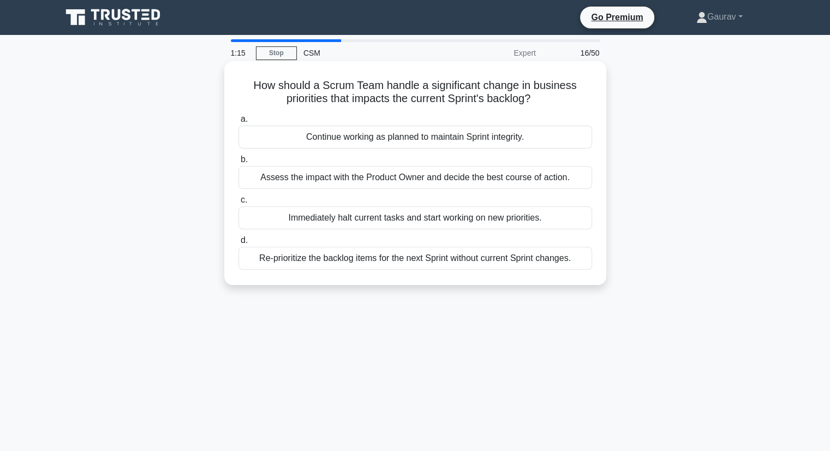
click at [357, 258] on div "Re-prioritize the backlog items for the next Sprint without current Sprint chan…" at bounding box center [415, 258] width 354 height 23
click at [238, 244] on input "d. Re-prioritize the backlog items for the next Sprint without current Sprint c…" at bounding box center [238, 240] width 0 height 7
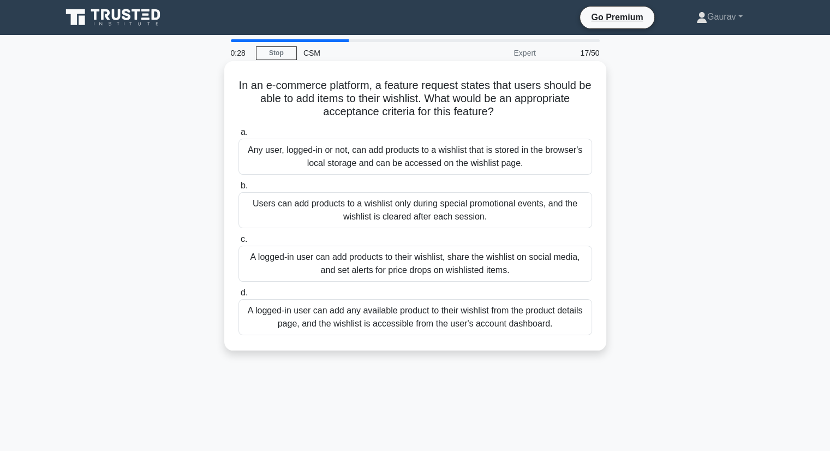
click at [341, 267] on div "A logged-in user can add products to their wishlist, share the wishlist on soci…" at bounding box center [415, 263] width 354 height 36
click at [238, 243] on input "c. A logged-in user can add products to their wishlist, share the wishlist on s…" at bounding box center [238, 239] width 0 height 7
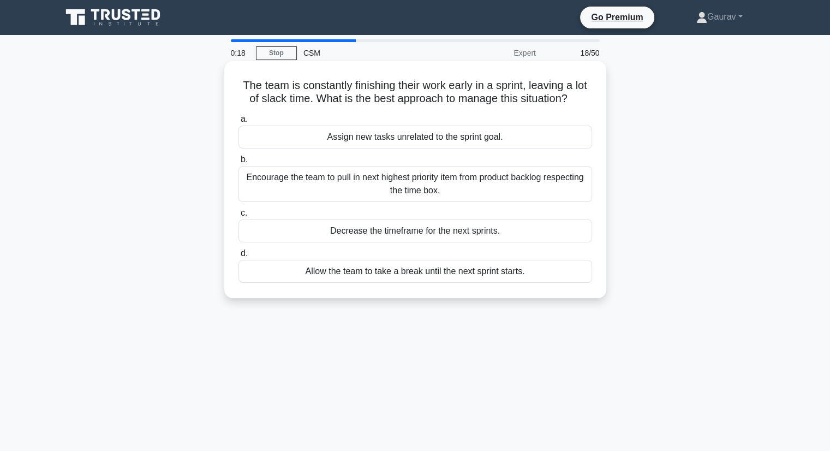
click at [410, 187] on div "Encourage the team to pull in next highest priority item from product backlog r…" at bounding box center [415, 184] width 354 height 36
click at [238, 163] on input "b. Encourage the team to pull in next highest priority item from product backlo…" at bounding box center [238, 159] width 0 height 7
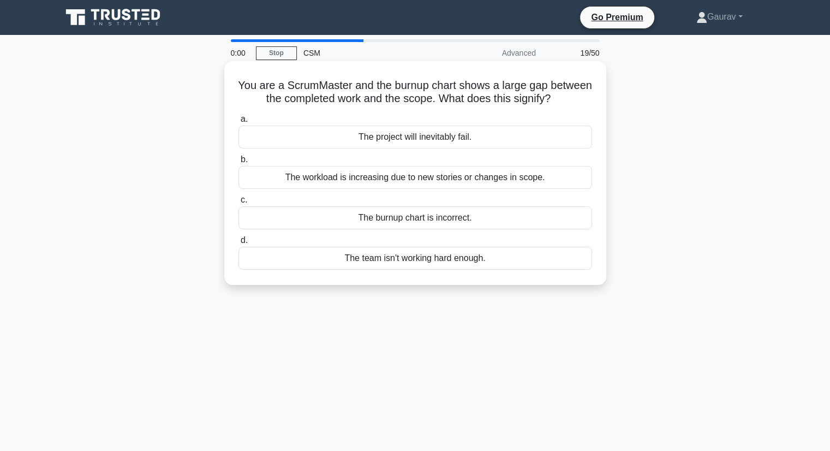
click at [439, 183] on div "The workload is increasing due to new stories or changes in scope." at bounding box center [415, 177] width 354 height 23
click at [238, 163] on input "b. The workload is increasing due to new stories or changes in scope." at bounding box center [238, 159] width 0 height 7
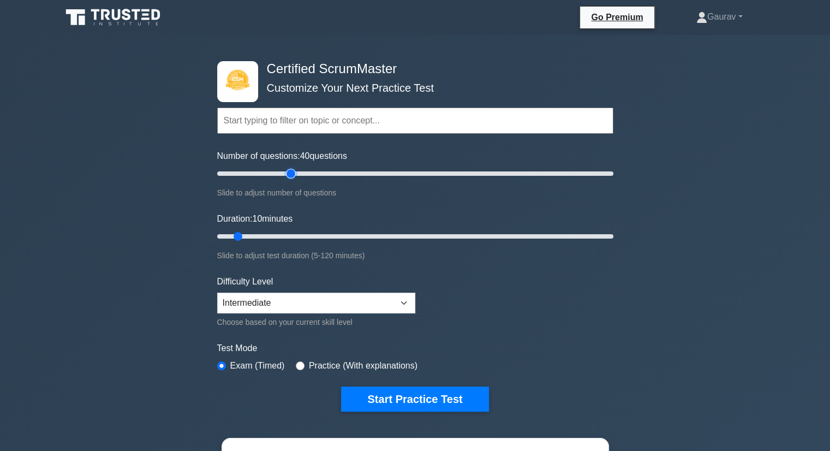
click at [286, 175] on input "Number of questions: 40 questions" at bounding box center [415, 173] width 396 height 13
click at [305, 175] on input "Number of questions: 45 questions" at bounding box center [415, 173] width 396 height 13
type input "50"
click at [310, 175] on input "Number of questions: 45 questions" at bounding box center [415, 173] width 396 height 13
click at [278, 232] on input "Duration: 20 minutes" at bounding box center [415, 236] width 396 height 13
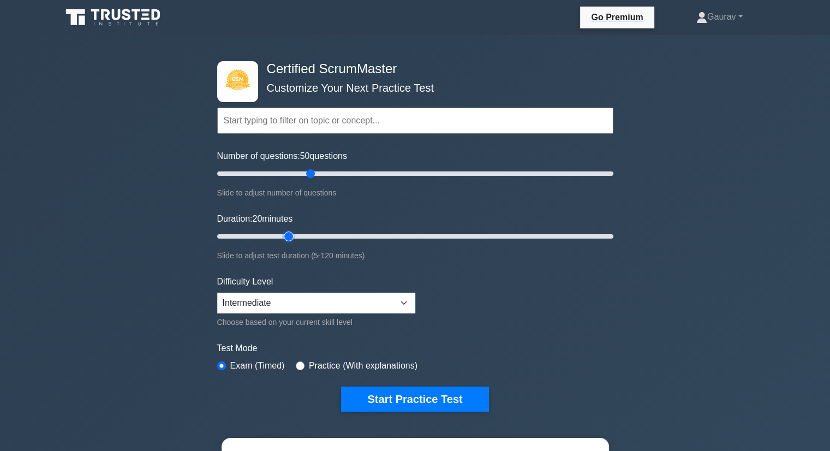
type input "25"
click at [292, 236] on input "Duration: 20 minutes" at bounding box center [415, 236] width 396 height 13
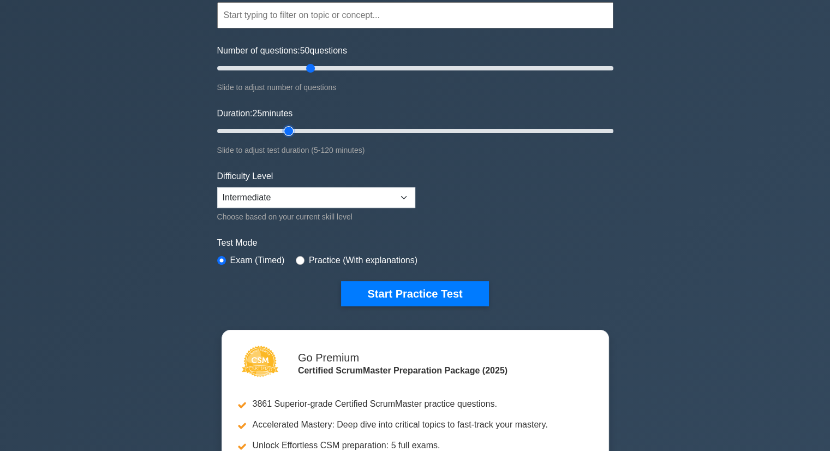
scroll to position [55, 0]
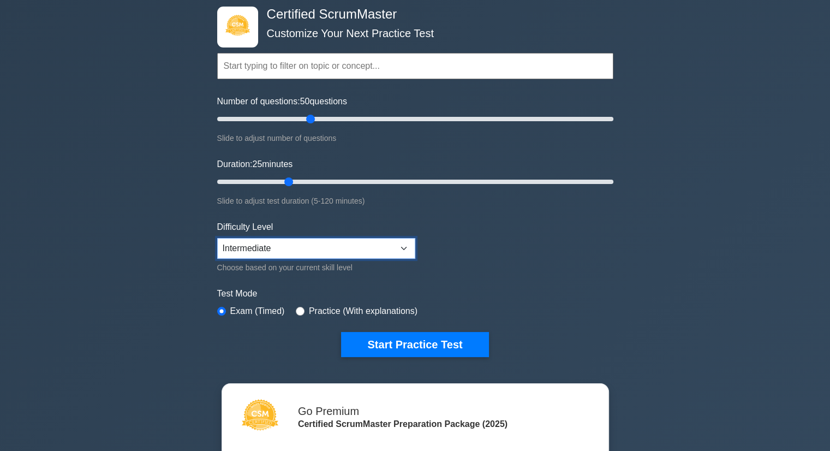
click at [403, 246] on select "Beginner Intermediate Expert" at bounding box center [316, 248] width 198 height 21
select select "beginner"
click at [217, 238] on select "Beginner Intermediate Expert" at bounding box center [316, 248] width 198 height 21
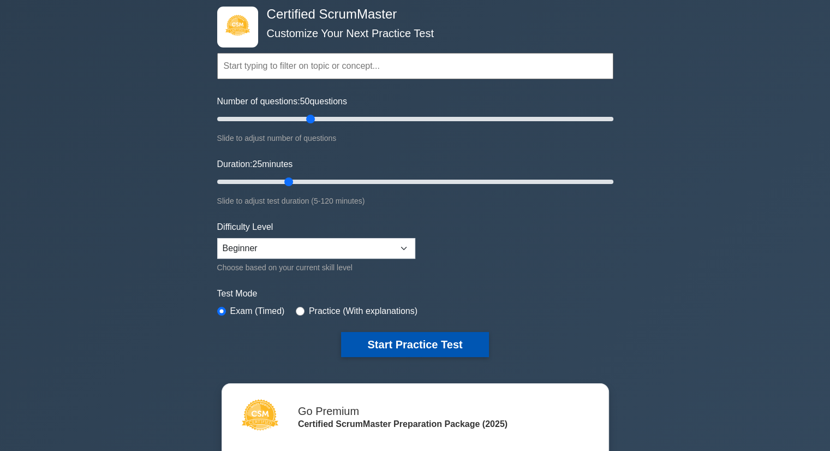
click at [411, 346] on button "Start Practice Test" at bounding box center [414, 344] width 147 height 25
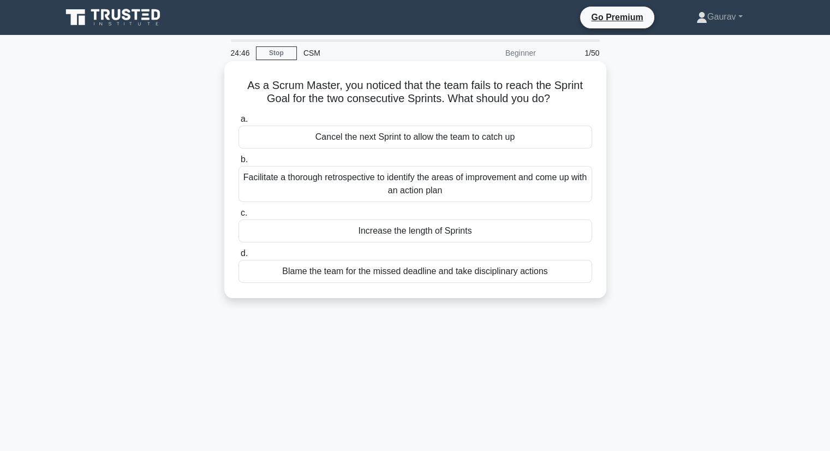
click at [383, 188] on div "Facilitate a thorough retrospective to identify the areas of improvement and co…" at bounding box center [415, 184] width 354 height 36
click at [238, 163] on input "b. Facilitate a thorough retrospective to identify the areas of improvement and…" at bounding box center [238, 159] width 0 height 7
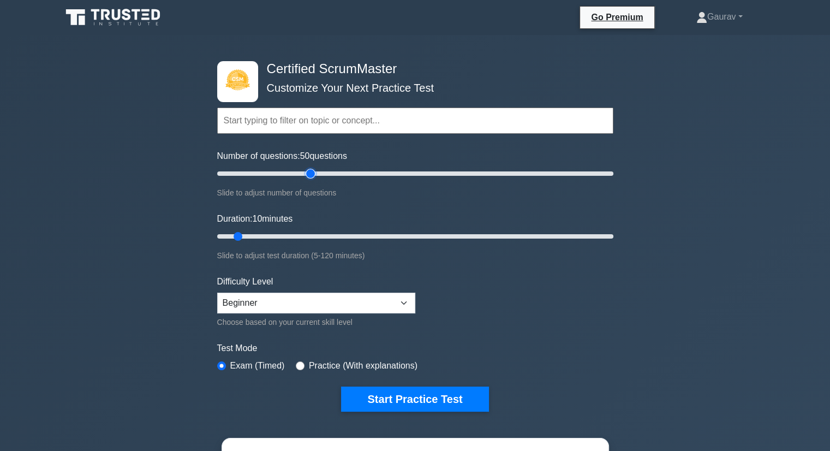
type input "50"
click at [313, 173] on input "Number of questions: 50 questions" at bounding box center [415, 173] width 396 height 13
click at [271, 235] on input "Duration: 20 minutes" at bounding box center [415, 236] width 396 height 13
type input "25"
click at [286, 235] on input "Duration: 20 minutes" at bounding box center [415, 236] width 396 height 13
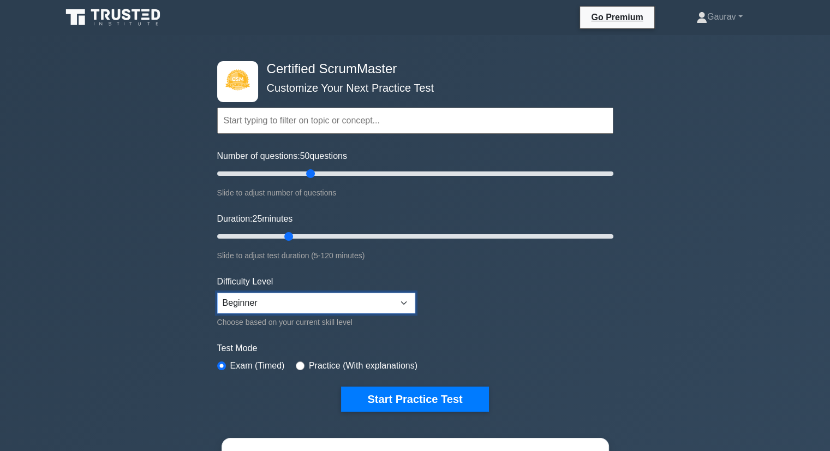
click at [274, 304] on select "Beginner Intermediate Expert" at bounding box center [316, 302] width 198 height 21
select select "intermediate"
click at [217, 292] on select "Beginner Intermediate Expert" at bounding box center [316, 302] width 198 height 21
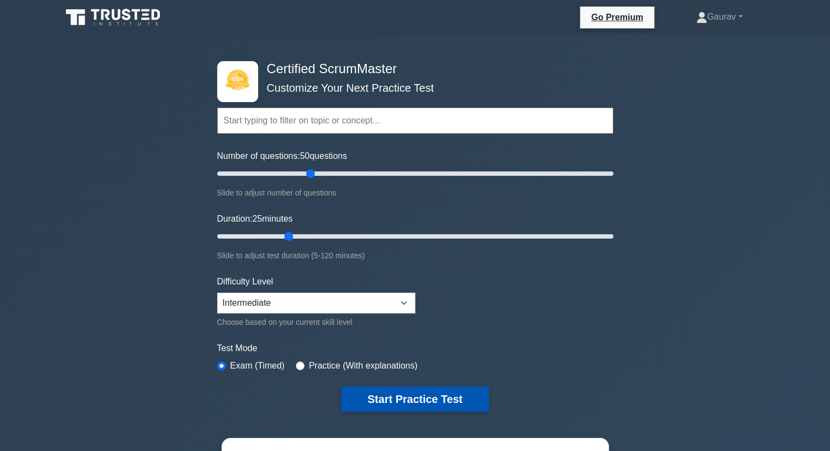
click at [436, 395] on button "Start Practice Test" at bounding box center [414, 398] width 147 height 25
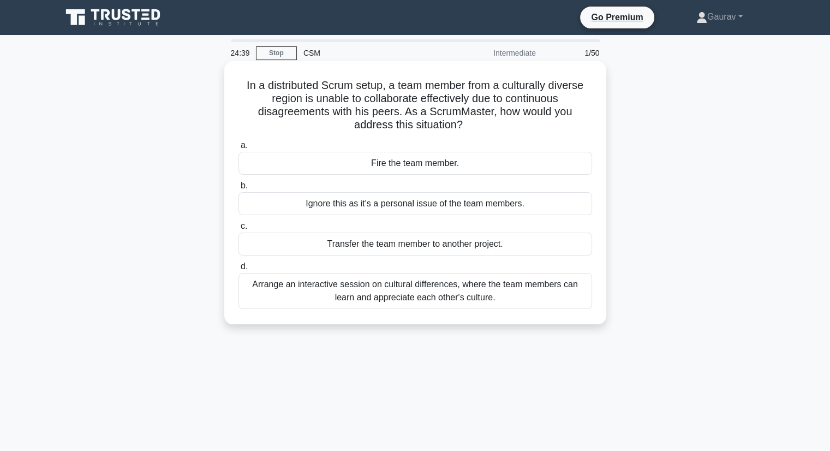
click at [414, 293] on div "Arrange an interactive session on cultural differences, where the team members …" at bounding box center [415, 291] width 354 height 36
click at [238, 270] on input "d. Arrange an interactive session on cultural differences, where the team membe…" at bounding box center [238, 266] width 0 height 7
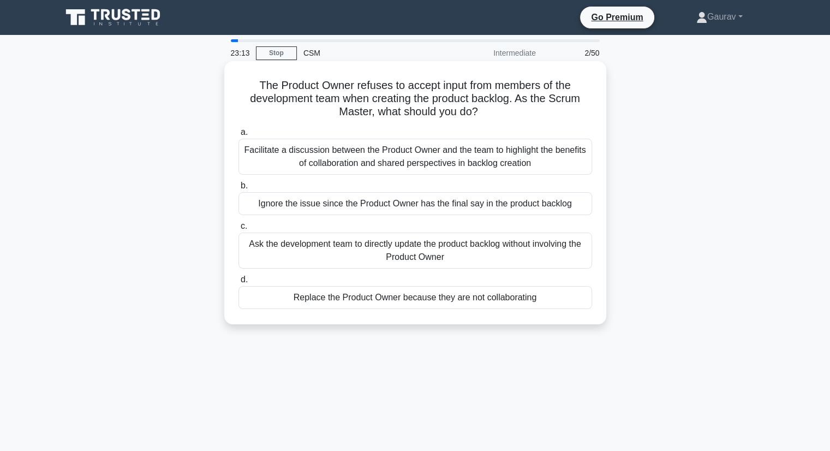
click at [379, 160] on div "Facilitate a discussion between the Product Owner and the team to highlight the…" at bounding box center [415, 157] width 354 height 36
click at [238, 136] on input "a. Facilitate a discussion between the Product Owner and the team to highlight …" at bounding box center [238, 132] width 0 height 7
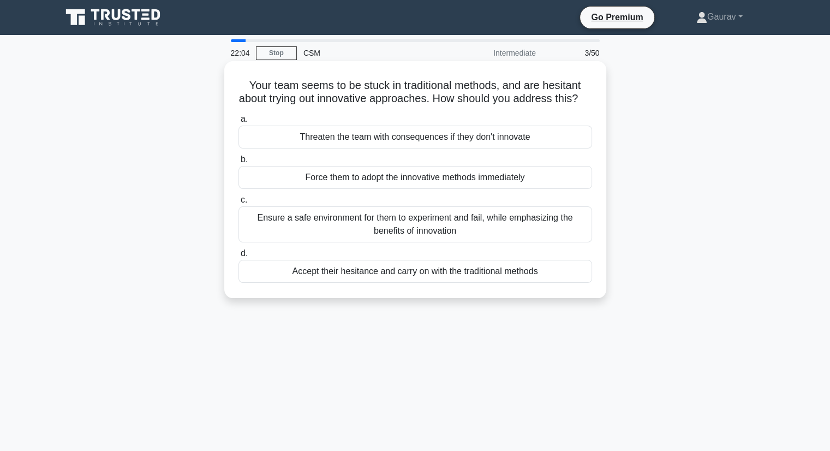
click at [426, 236] on div "Ensure a safe environment for them to experiment and fail, while emphasizing th…" at bounding box center [415, 224] width 354 height 36
click at [238, 203] on input "c. Ensure a safe environment for them to experiment and fail, while emphasizing…" at bounding box center [238, 199] width 0 height 7
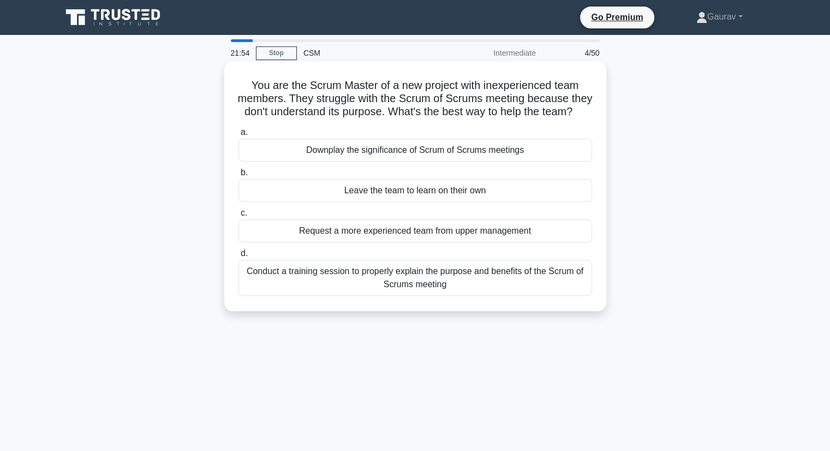
click at [402, 290] on div "Conduct a training session to properly explain the purpose and benefits of the …" at bounding box center [415, 278] width 354 height 36
click at [238, 257] on input "d. Conduct a training session to properly explain the purpose and benefits of t…" at bounding box center [238, 253] width 0 height 7
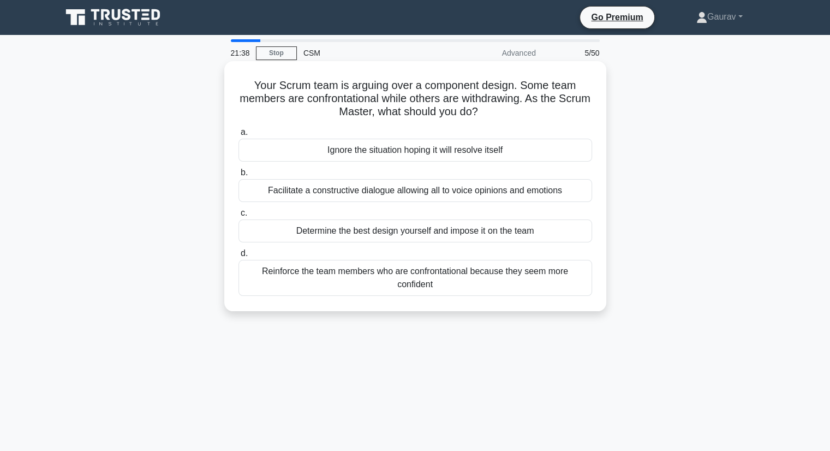
click at [366, 194] on div "Facilitate a constructive dialogue allowing all to voice opinions and emotions" at bounding box center [415, 190] width 354 height 23
click at [238, 176] on input "b. Facilitate a constructive dialogue allowing all to voice opinions and emotio…" at bounding box center [238, 172] width 0 height 7
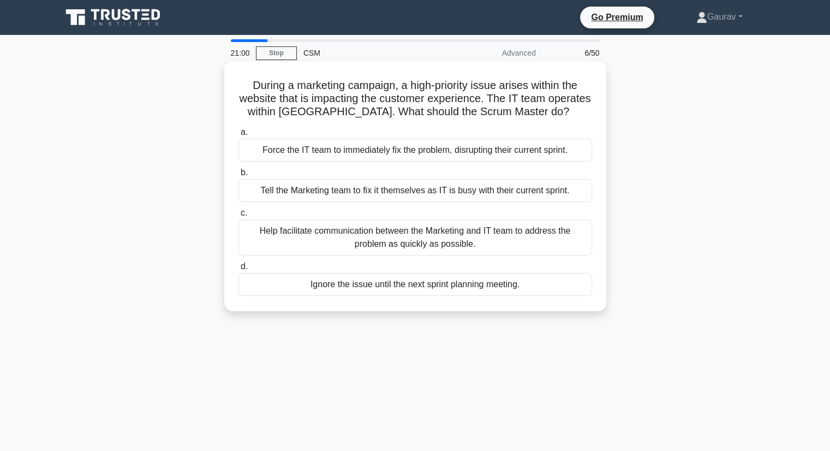
click at [439, 236] on div "Help facilitate communication between the Marketing and IT team to address the …" at bounding box center [415, 237] width 354 height 36
click at [238, 217] on input "c. Help facilitate communication between the Marketing and IT team to address t…" at bounding box center [238, 212] width 0 height 7
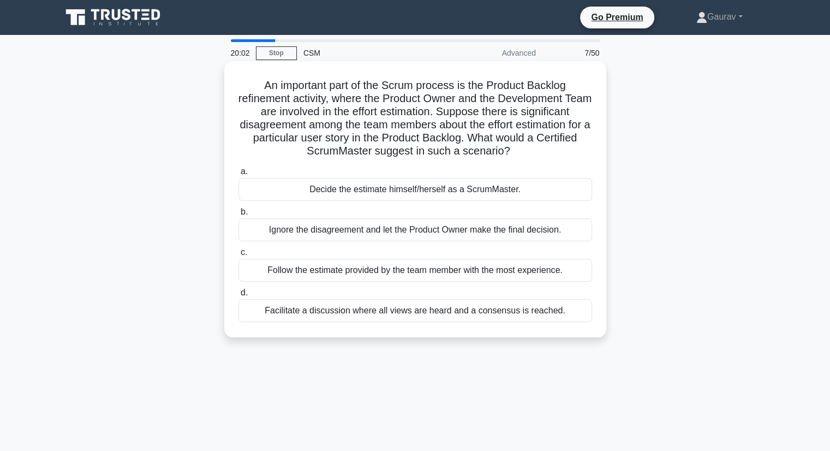
click at [402, 308] on div "Facilitate a discussion where all views are heard and a consensus is reached." at bounding box center [415, 310] width 354 height 23
click at [238, 296] on input "d. Facilitate a discussion where all views are heard and a consensus is reached." at bounding box center [238, 292] width 0 height 7
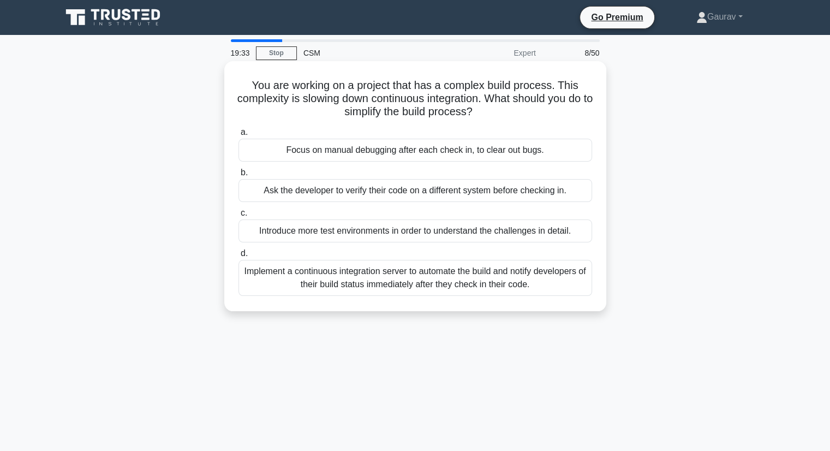
click at [388, 280] on div "Implement a continuous integration server to automate the build and notify deve…" at bounding box center [415, 278] width 354 height 36
click at [238, 257] on input "d. Implement a continuous integration server to automate the build and notify d…" at bounding box center [238, 253] width 0 height 7
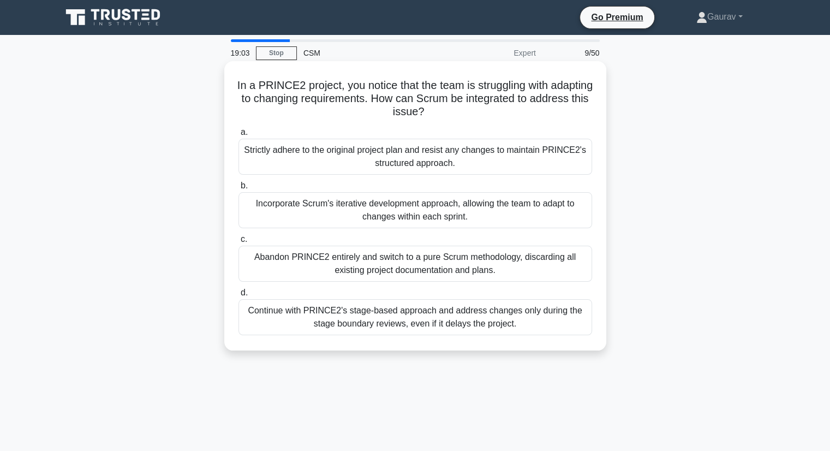
click at [453, 213] on div "Incorporate Scrum's iterative development approach, allowing the team to adapt …" at bounding box center [415, 210] width 354 height 36
click at [238, 189] on input "b. Incorporate Scrum's iterative development approach, allowing the team to ada…" at bounding box center [238, 185] width 0 height 7
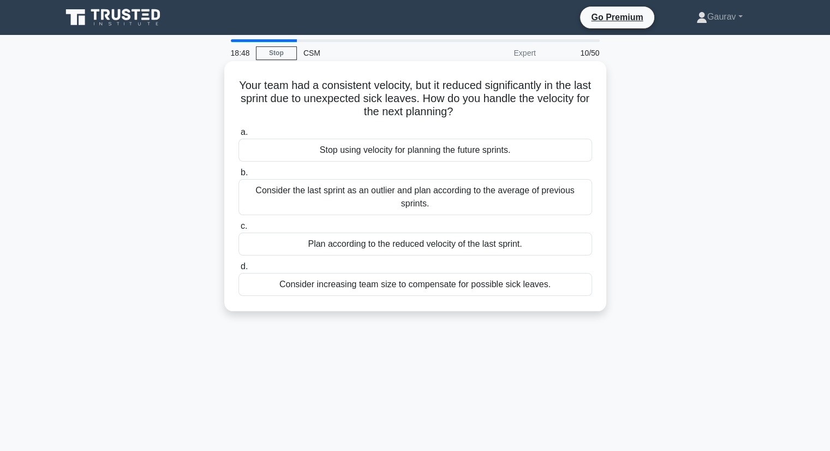
click at [398, 245] on div "Plan according to the reduced velocity of the last sprint." at bounding box center [415, 243] width 354 height 23
click at [238, 230] on input "c. Plan according to the reduced velocity of the last sprint." at bounding box center [238, 226] width 0 height 7
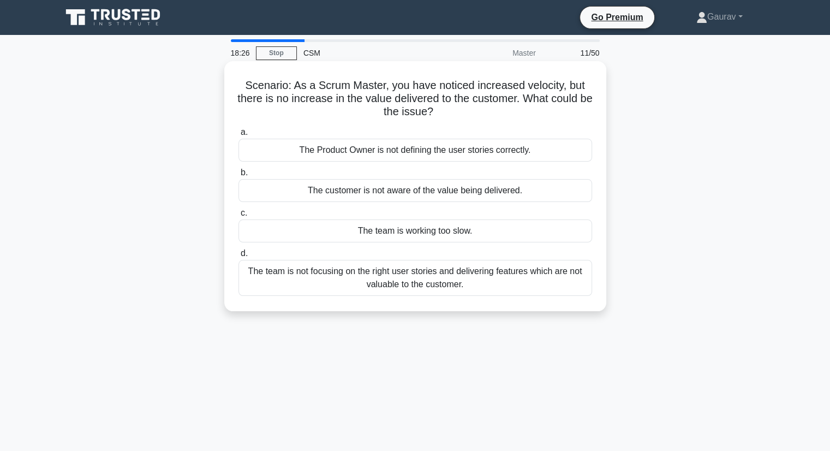
click at [441, 282] on div "The team is not focusing on the right user stories and delivering features whic…" at bounding box center [415, 278] width 354 height 36
click at [238, 257] on input "d. The team is not focusing on the right user stories and delivering features w…" at bounding box center [238, 253] width 0 height 7
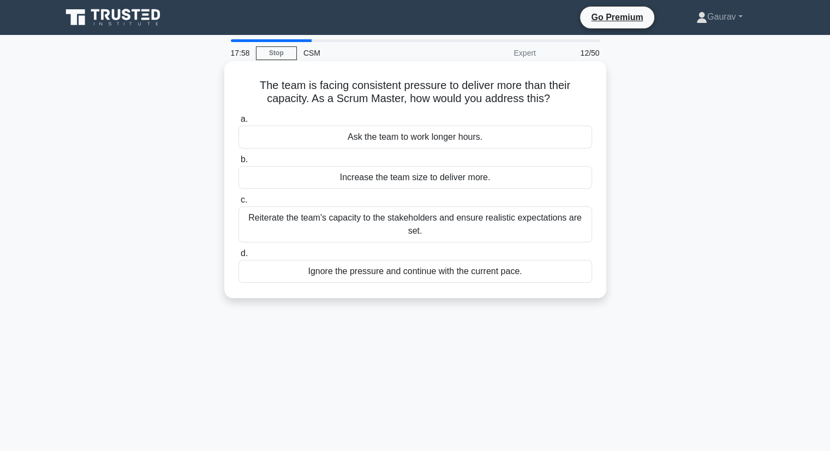
click at [347, 220] on div "Reiterate the team's capacity to the stakeholders and ensure realistic expectat…" at bounding box center [415, 224] width 354 height 36
click at [238, 203] on input "c. Reiterate the team's capacity to the stakeholders and ensure realistic expec…" at bounding box center [238, 199] width 0 height 7
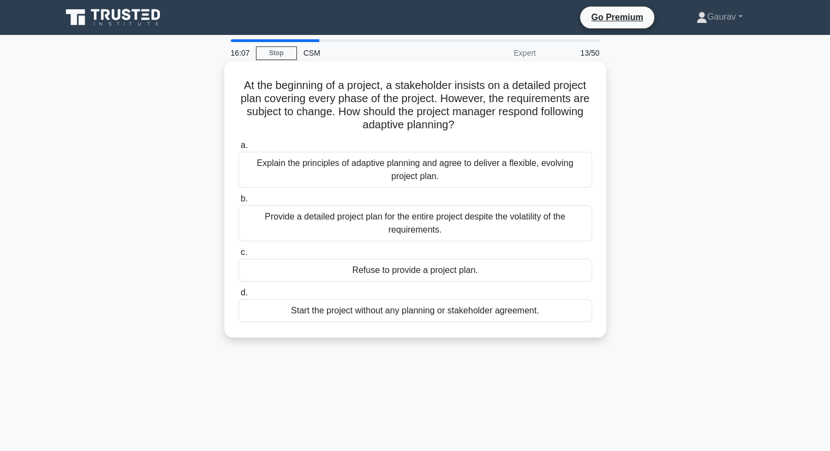
click at [408, 173] on div "Explain the principles of adaptive planning and agree to deliver a flexible, ev…" at bounding box center [415, 170] width 354 height 36
click at [238, 149] on input "a. Explain the principles of adaptive planning and agree to deliver a flexible,…" at bounding box center [238, 145] width 0 height 7
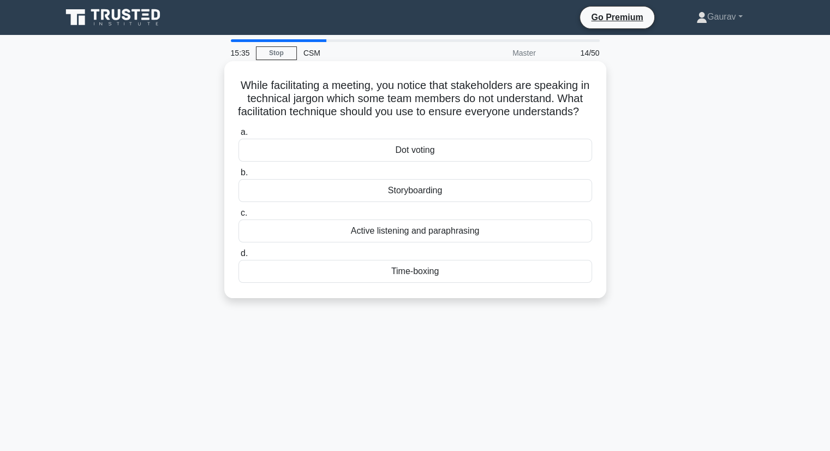
click at [397, 202] on div "Storyboarding" at bounding box center [415, 190] width 354 height 23
click at [238, 176] on input "b. Storyboarding" at bounding box center [238, 172] width 0 height 7
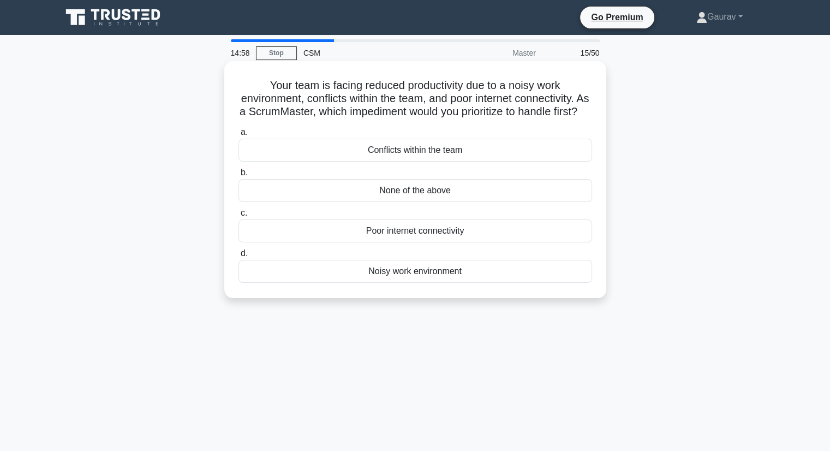
click at [390, 161] on div "Conflicts within the team" at bounding box center [415, 150] width 354 height 23
click at [238, 136] on input "a. Conflicts within the team" at bounding box center [238, 132] width 0 height 7
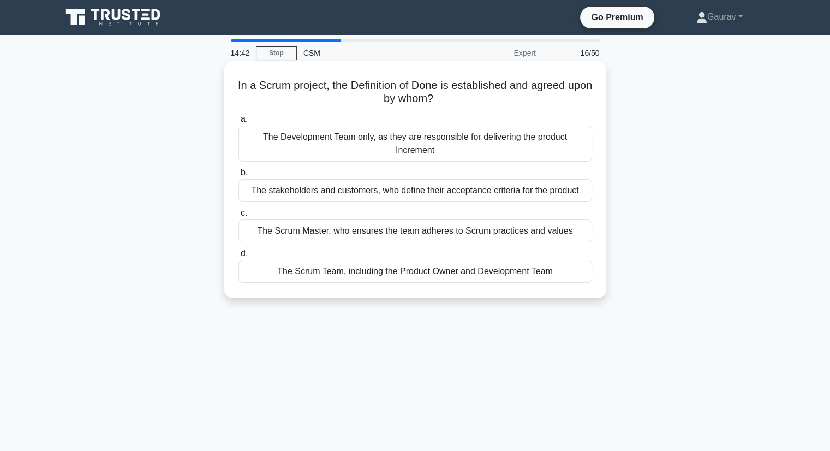
click at [383, 273] on div "The Scrum Team, including the Product Owner and Development Team" at bounding box center [415, 271] width 354 height 23
click at [238, 257] on input "d. The Scrum Team, including the Product Owner and Development Team" at bounding box center [238, 253] width 0 height 7
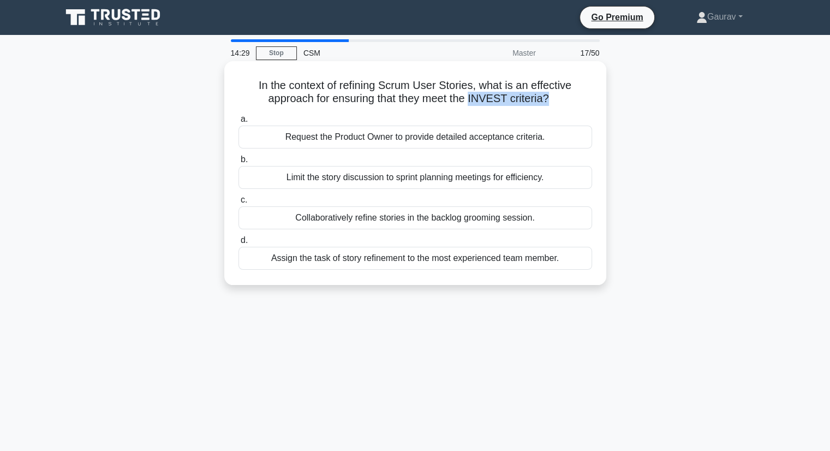
drag, startPoint x: 471, startPoint y: 101, endPoint x: 548, endPoint y: 103, distance: 76.9
click at [548, 103] on h5 "In the context of refining Scrum User Stories, what is an effective approach fo…" at bounding box center [415, 92] width 356 height 27
copy h5 "INVEST criteria?"
click at [376, 217] on div "Collaboratively refine stories in the backlog grooming session." at bounding box center [415, 217] width 354 height 23
click at [238, 203] on input "c. Collaboratively refine stories in the backlog grooming session." at bounding box center [238, 199] width 0 height 7
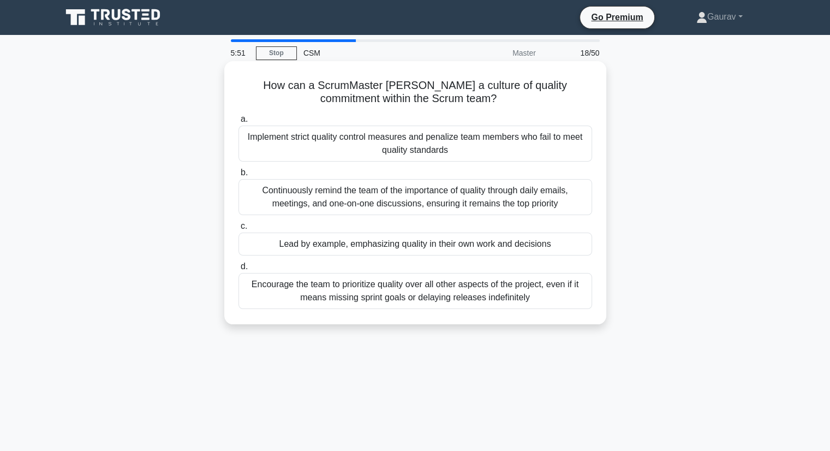
click at [396, 286] on div "Encourage the team to prioritize quality over all other aspects of the project,…" at bounding box center [415, 291] width 354 height 36
click at [238, 270] on input "d. Encourage the team to prioritize quality over all other aspects of the proje…" at bounding box center [238, 266] width 0 height 7
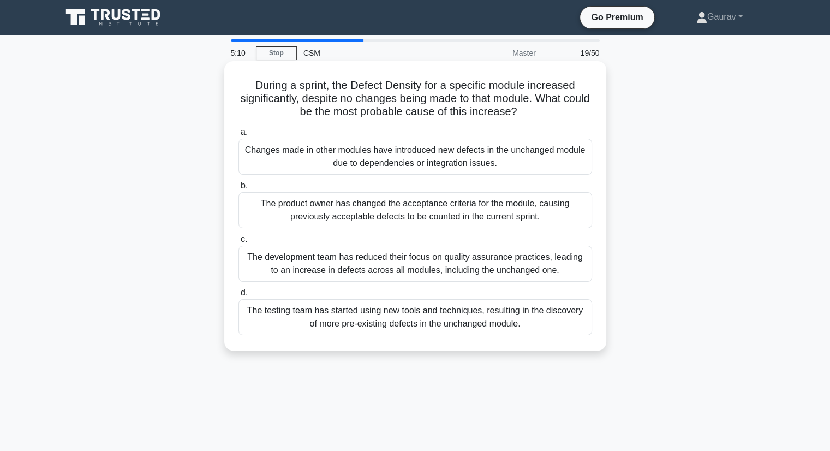
click at [315, 152] on div "Changes made in other modules have introduced new defects in the unchanged modu…" at bounding box center [415, 157] width 354 height 36
click at [238, 136] on input "a. Changes made in other modules have introduced new defects in the unchanged m…" at bounding box center [238, 132] width 0 height 7
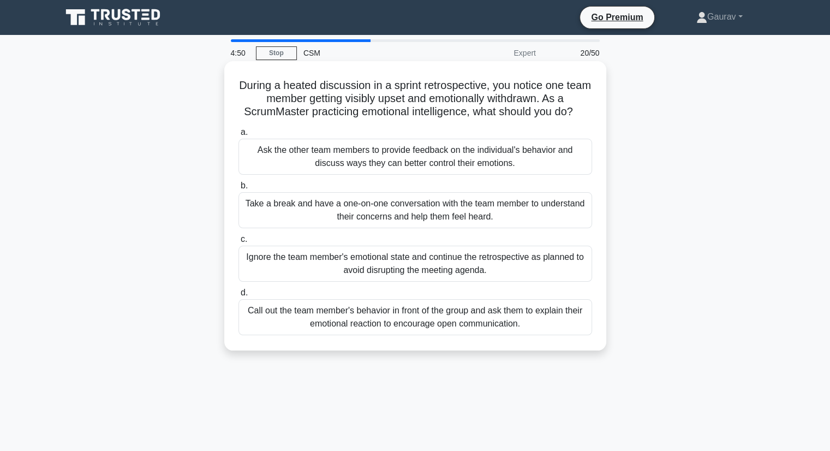
click at [338, 207] on div "Take a break and have a one-on-one conversation with the team member to underst…" at bounding box center [415, 210] width 354 height 36
click at [238, 189] on input "b. Take a break and have a one-on-one conversation with the team member to unde…" at bounding box center [238, 185] width 0 height 7
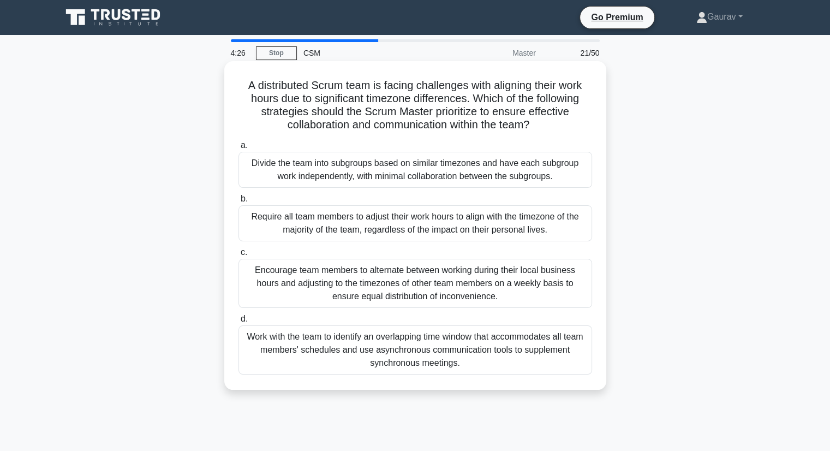
click at [428, 349] on div "Work with the team to identify an overlapping time window that accommodates all…" at bounding box center [415, 349] width 354 height 49
click at [238, 322] on input "d. Work with the team to identify an overlapping time window that accommodates …" at bounding box center [238, 318] width 0 height 7
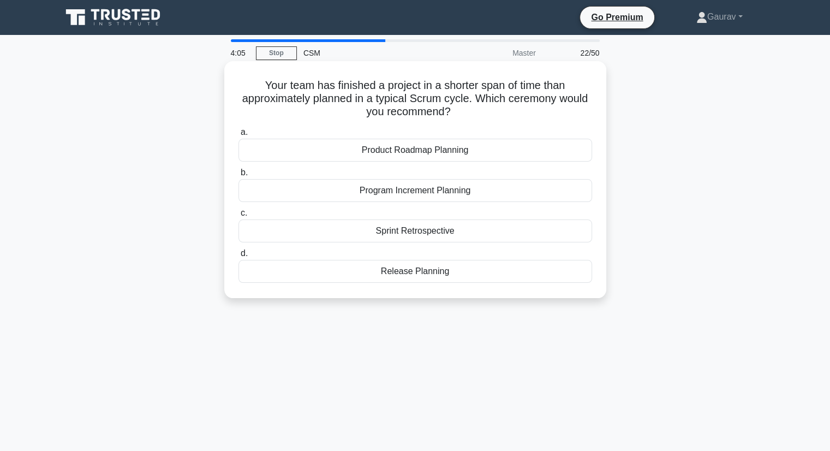
click at [386, 231] on div "Sprint Retrospective" at bounding box center [415, 230] width 354 height 23
click at [238, 217] on input "c. Sprint Retrospective" at bounding box center [238, 212] width 0 height 7
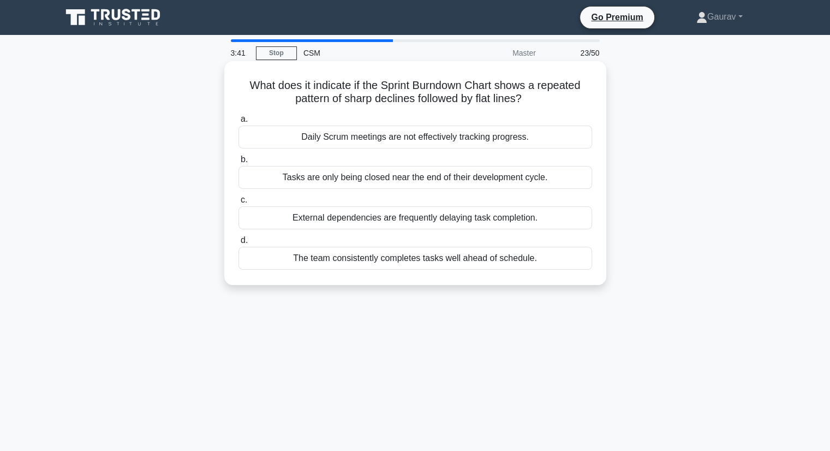
click at [402, 181] on div "Tasks are only being closed near the end of their development cycle." at bounding box center [415, 177] width 354 height 23
click at [238, 163] on input "b. Tasks are only being closed near the end of their development cycle." at bounding box center [238, 159] width 0 height 7
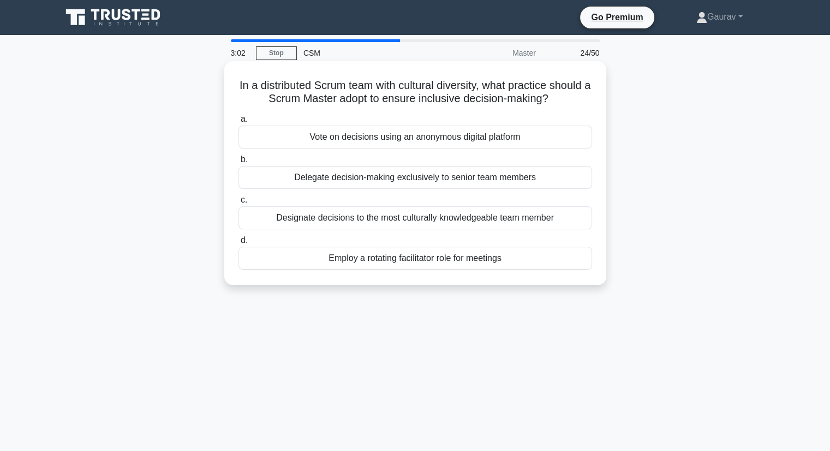
click at [451, 258] on div "Employ a rotating facilitator role for meetings" at bounding box center [415, 258] width 354 height 23
click at [238, 244] on input "d. Employ a rotating facilitator role for meetings" at bounding box center [238, 240] width 0 height 7
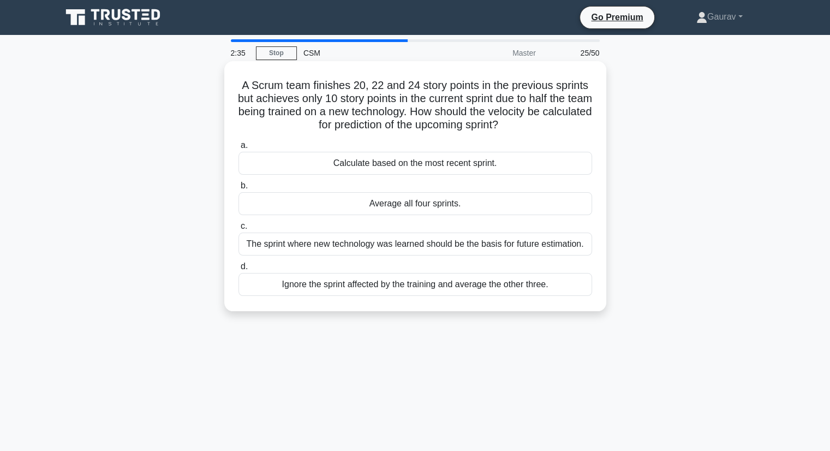
click at [428, 208] on div "Average all four sprints." at bounding box center [415, 203] width 354 height 23
click at [238, 189] on input "b. Average all four sprints." at bounding box center [238, 185] width 0 height 7
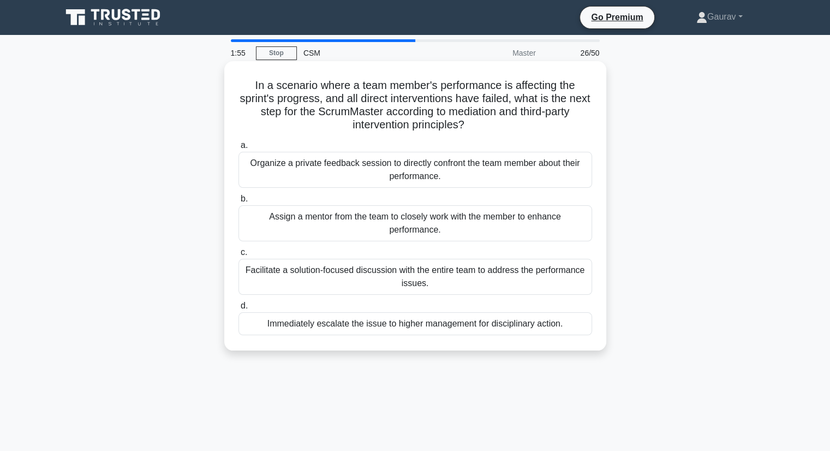
click at [380, 277] on div "Facilitate a solution-focused discussion with the entire team to address the pe…" at bounding box center [415, 277] width 354 height 36
click at [238, 256] on input "c. Facilitate a solution-focused discussion with the entire team to address the…" at bounding box center [238, 252] width 0 height 7
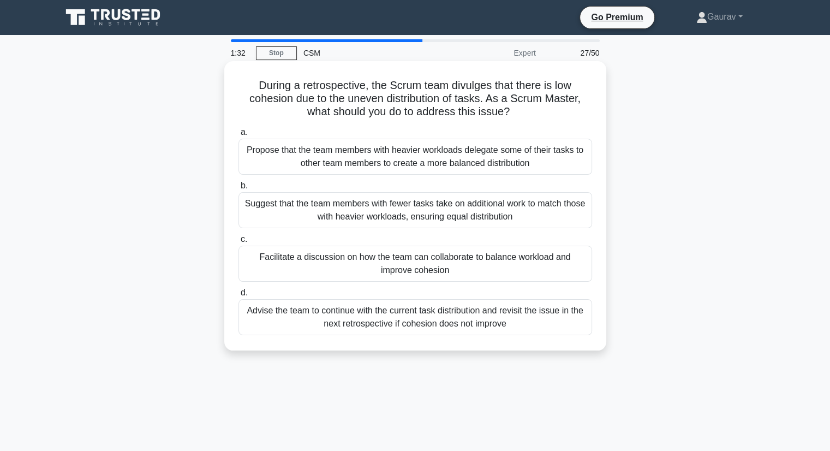
click at [469, 265] on div "Facilitate a discussion on how the team can collaborate to balance workload and…" at bounding box center [415, 263] width 354 height 36
click at [238, 243] on input "c. Facilitate a discussion on how the team can collaborate to balance workload …" at bounding box center [238, 239] width 0 height 7
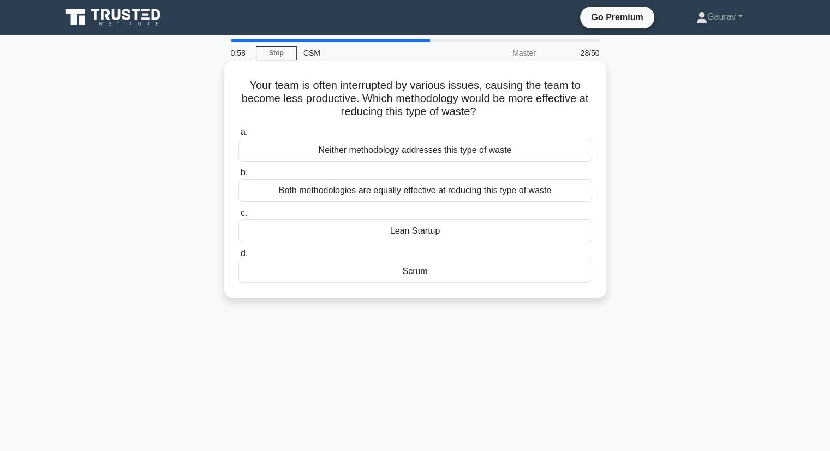
click at [444, 234] on div "Lean Startup" at bounding box center [415, 230] width 354 height 23
click at [238, 217] on input "c. Lean Startup" at bounding box center [238, 212] width 0 height 7
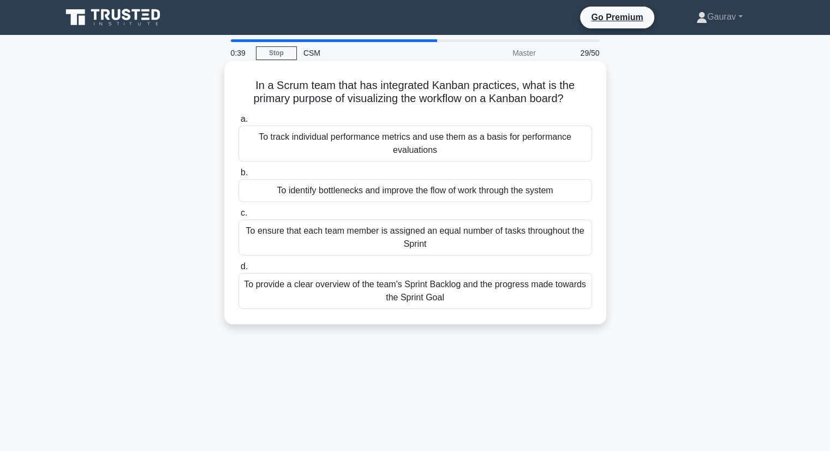
click at [418, 300] on div "To provide a clear overview of the team's Sprint Backlog and the progress made …" at bounding box center [415, 291] width 354 height 36
click at [238, 270] on input "d. To provide a clear overview of the team's Sprint Backlog and the progress ma…" at bounding box center [238, 266] width 0 height 7
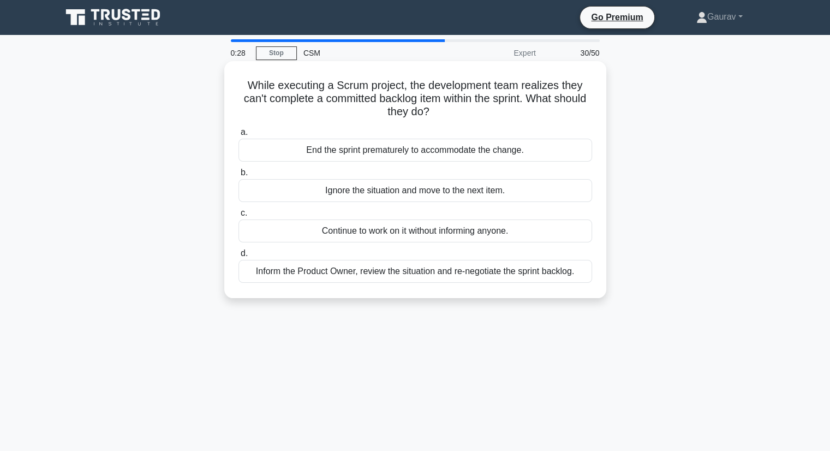
click at [356, 274] on div "Inform the Product Owner, review the situation and re-negotiate the sprint back…" at bounding box center [415, 271] width 354 height 23
click at [238, 257] on input "d. Inform the Product Owner, review the situation and re-negotiate the sprint b…" at bounding box center [238, 253] width 0 height 7
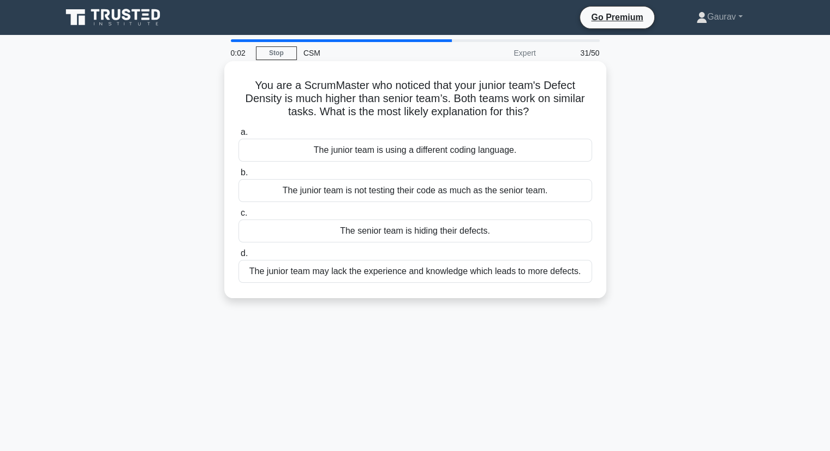
click at [355, 148] on div "The junior team is using a different coding language." at bounding box center [415, 150] width 354 height 23
click at [238, 136] on input "a. The junior team is using a different coding language." at bounding box center [238, 132] width 0 height 7
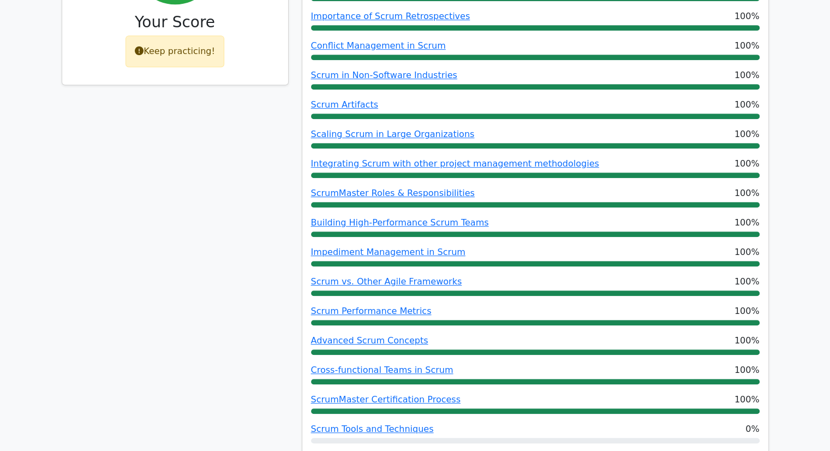
scroll to position [818, 0]
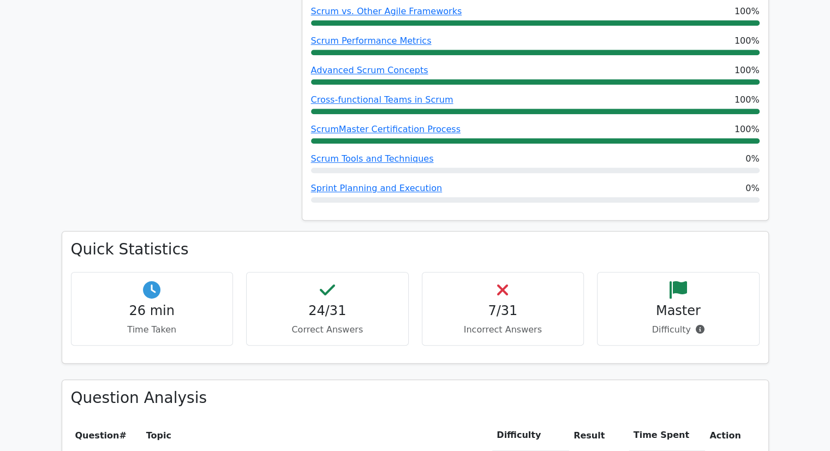
click at [501, 281] on icon at bounding box center [502, 289] width 11 height 17
click at [500, 281] on icon at bounding box center [502, 289] width 11 height 17
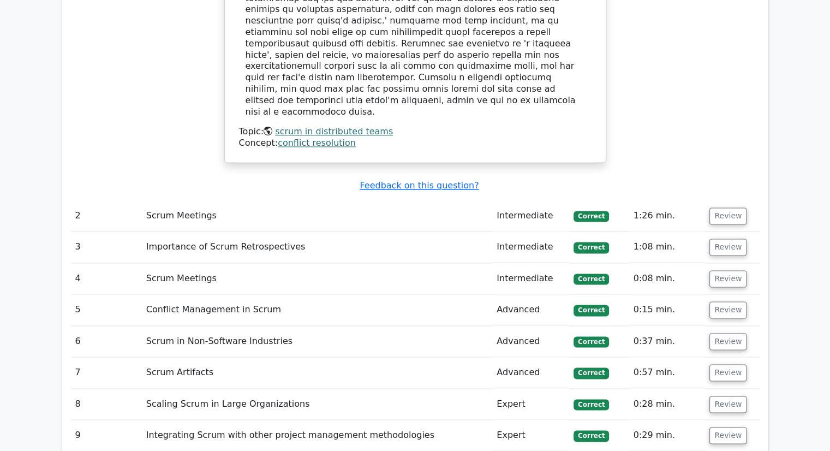
scroll to position [1800, 0]
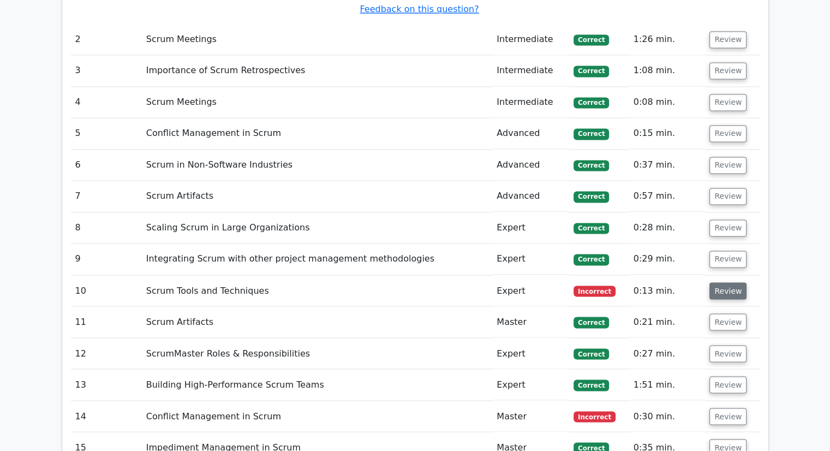
click at [717, 282] on button "Review" at bounding box center [727, 290] width 37 height 17
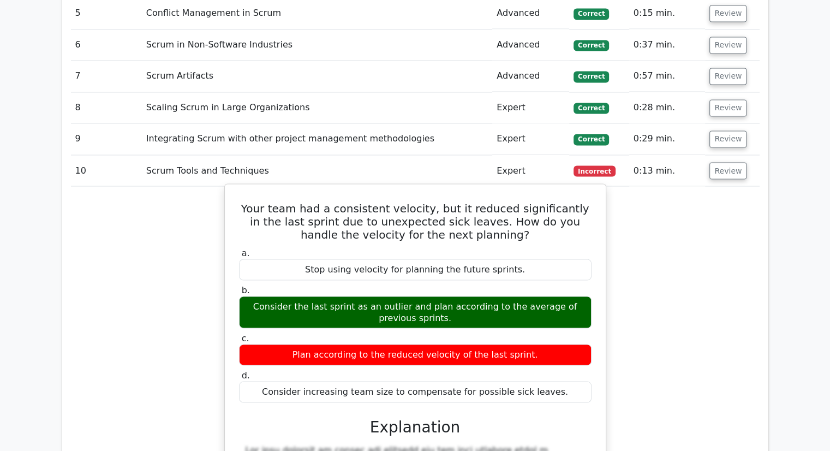
scroll to position [1909, 0]
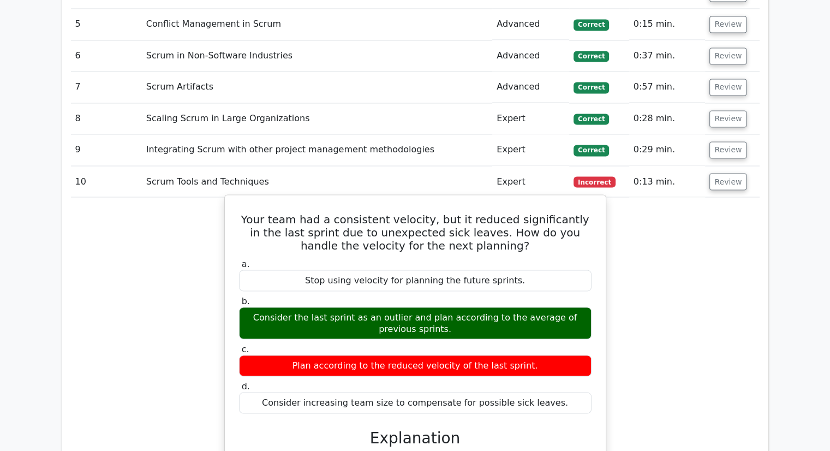
drag, startPoint x: 242, startPoint y: 147, endPoint x: 552, endPoint y: 337, distance: 363.7
click at [552, 337] on div "Your team had a consistent velocity, but it reduced significantly in the last s…" at bounding box center [415, 432] width 372 height 466
copy div "Your team had a consistent velocity, but it reduced significantly in the last s…"
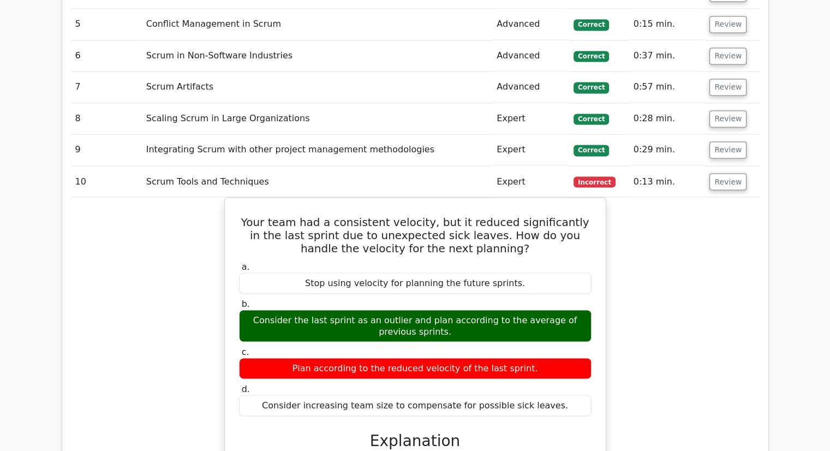
click at [136, 285] on div "Your team had a consistent velocity, but it reduced significantly in the last s…" at bounding box center [415, 441] width 688 height 489
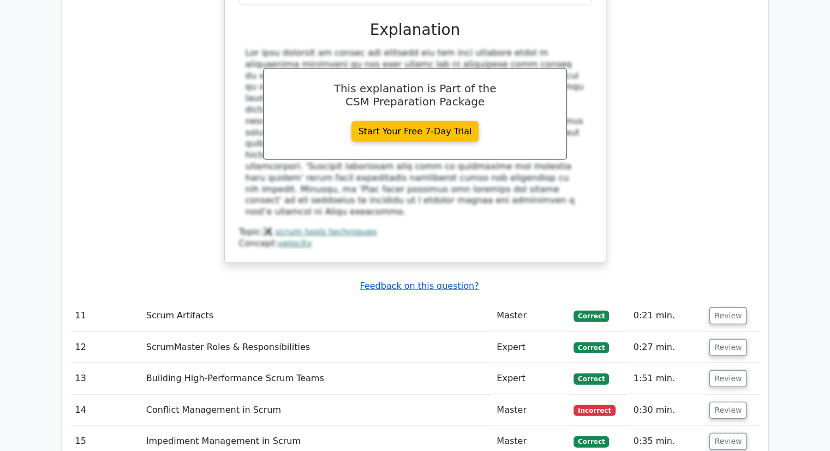
scroll to position [2455, 0]
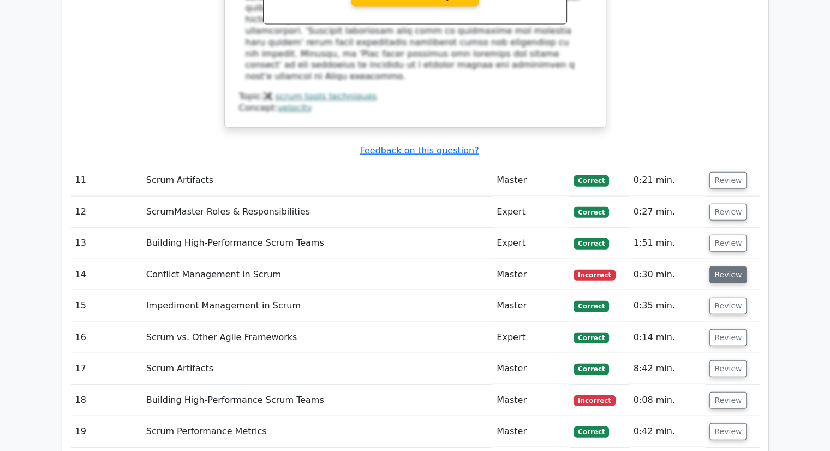
click at [716, 266] on button "Review" at bounding box center [727, 274] width 37 height 17
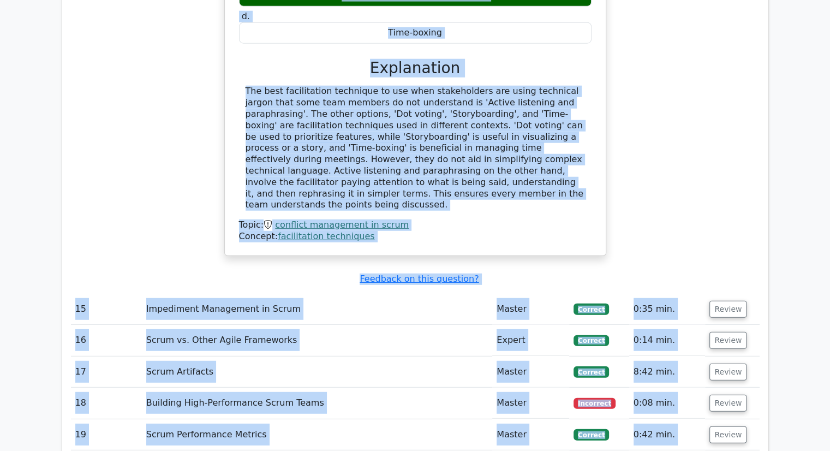
scroll to position [2924, 0]
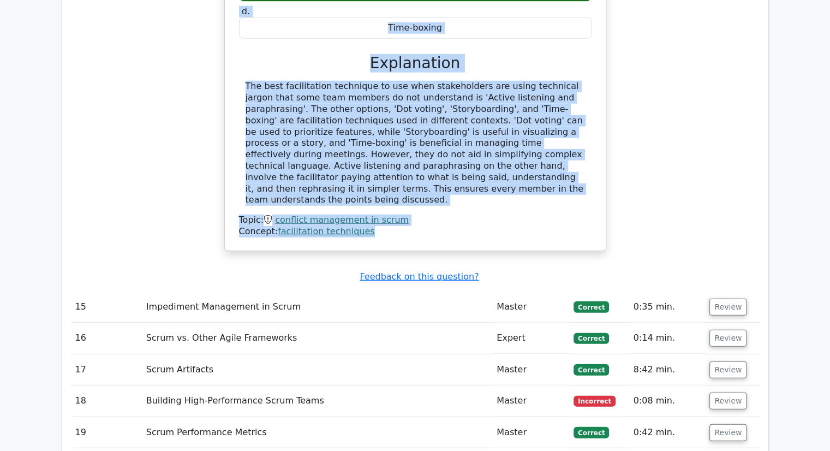
drag, startPoint x: 242, startPoint y: 165, endPoint x: 393, endPoint y: 133, distance: 154.6
click at [393, 133] on div "While facilitating a meeting, you notice that stakeholders are speaking in tech…" at bounding box center [415, 34] width 372 height 422
copy div "While facilitating a meeting, you notice that stakeholders are speaking in tech…"
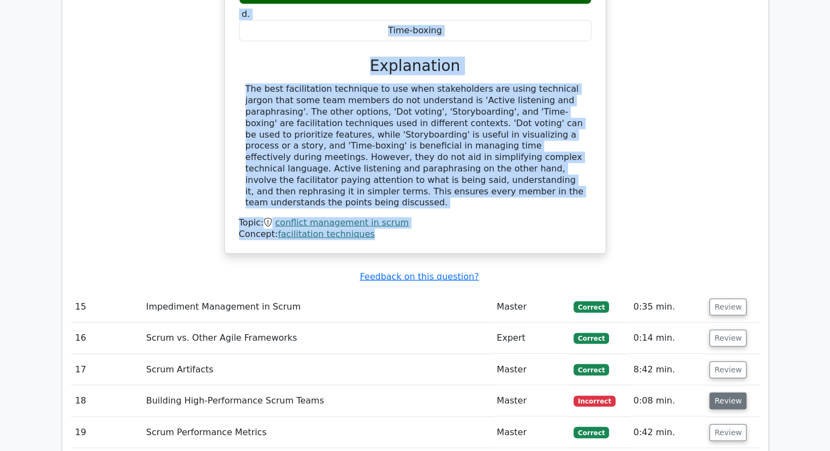
click at [721, 392] on button "Review" at bounding box center [727, 400] width 37 height 17
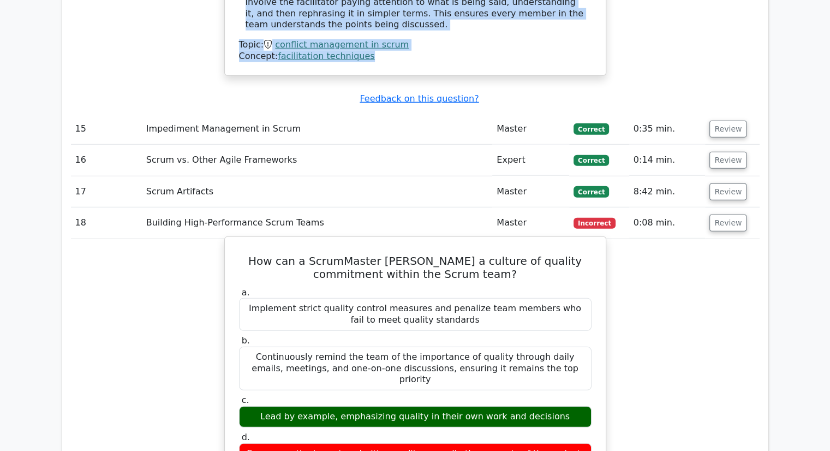
scroll to position [3142, 0]
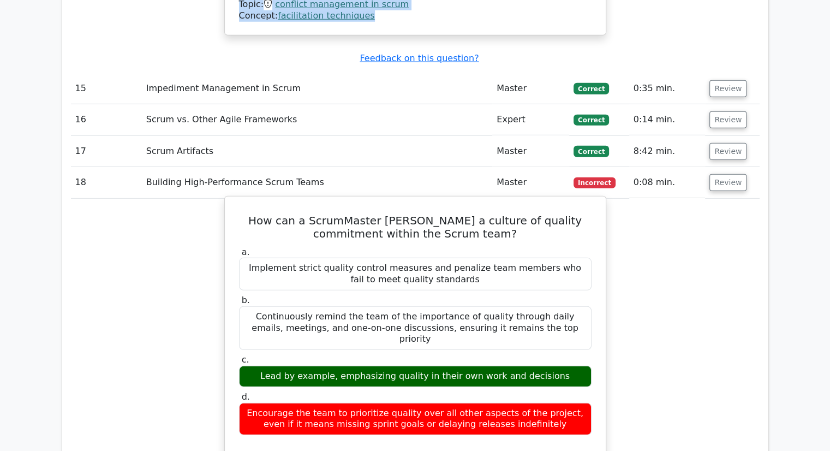
drag, startPoint x: 238, startPoint y: 113, endPoint x: 537, endPoint y: 304, distance: 354.7
click at [544, 318] on div "How can a ScrumMaster foster a culture of quality commitment within the Scrum t…" at bounding box center [415, 444] width 372 height 487
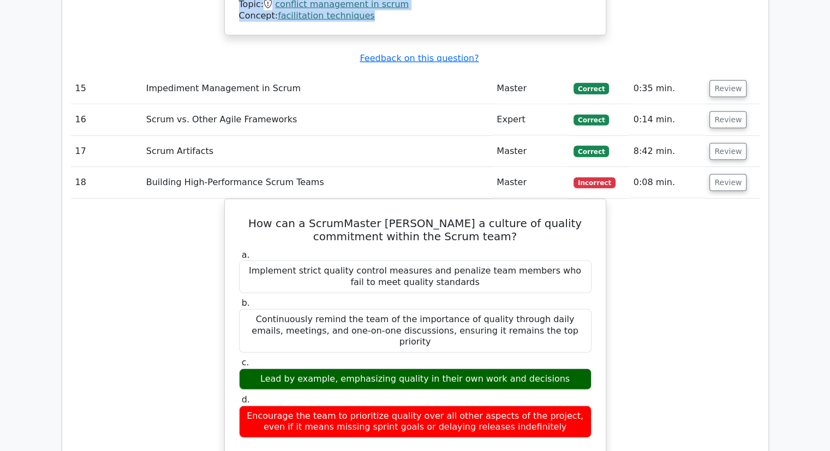
copy div "How can a ScrumMaster foster a culture of quality commitment within the Scrum t…"
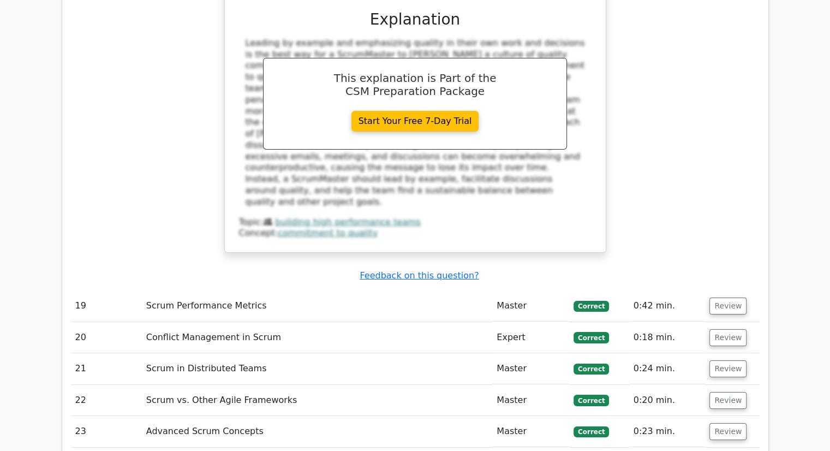
scroll to position [3688, 0]
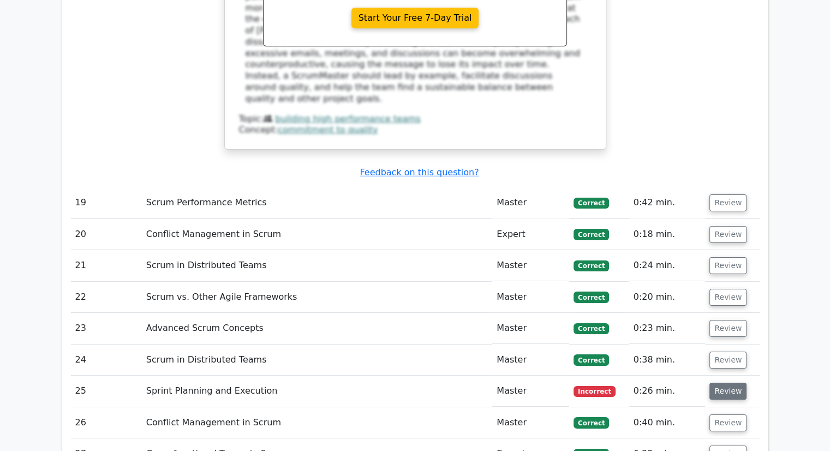
click at [733, 382] on button "Review" at bounding box center [727, 390] width 37 height 17
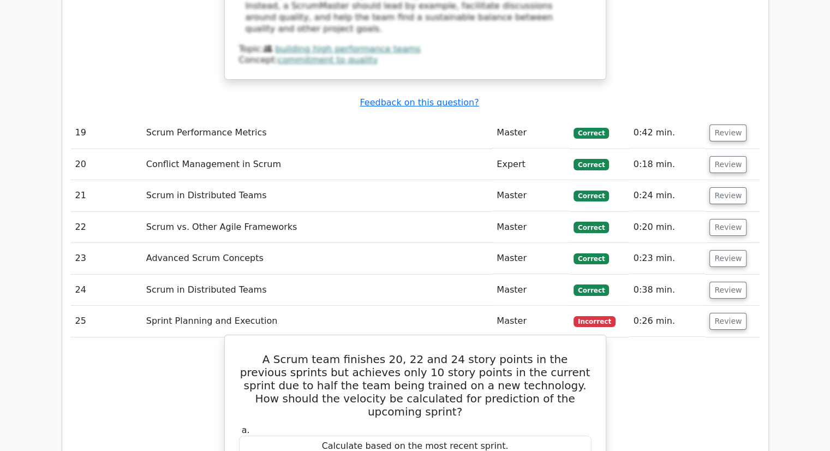
scroll to position [3906, 0]
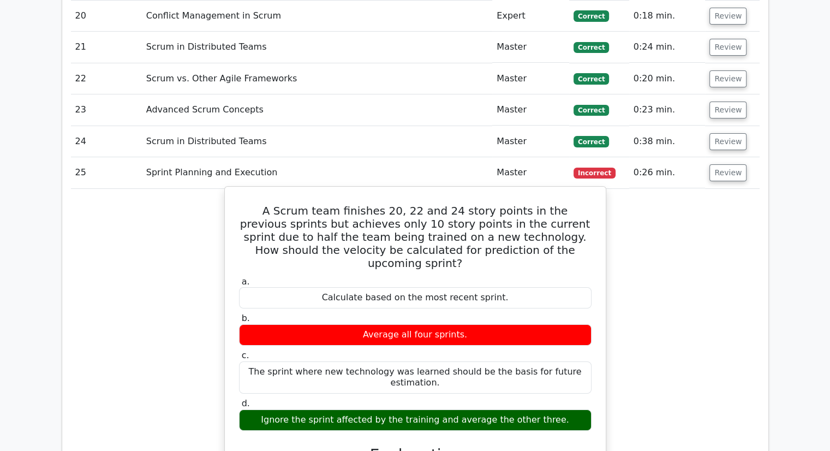
drag, startPoint x: 239, startPoint y: 73, endPoint x: 582, endPoint y: 260, distance: 390.2
click at [582, 260] on div "A Scrum team finishes 20, 22 and 24 story points in the previous sprints but ac…" at bounding box center [415, 420] width 372 height 458
copy div "A Scrum team finishes 20, 22 and 24 story points in the previous sprints but ac…"
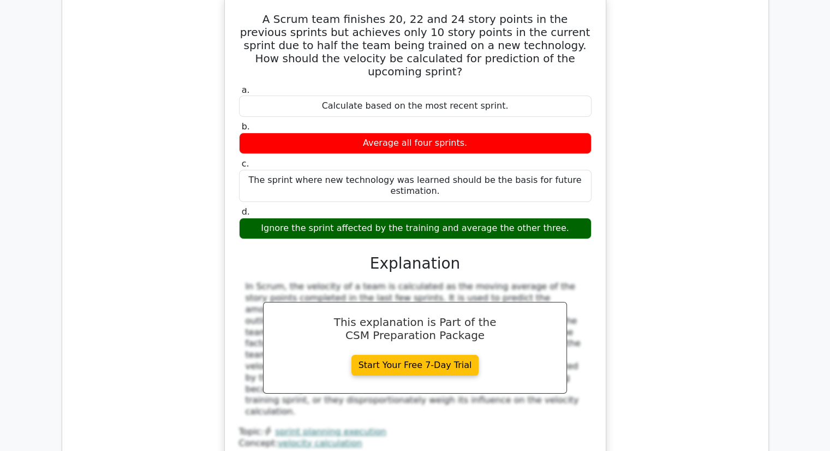
scroll to position [4179, 0]
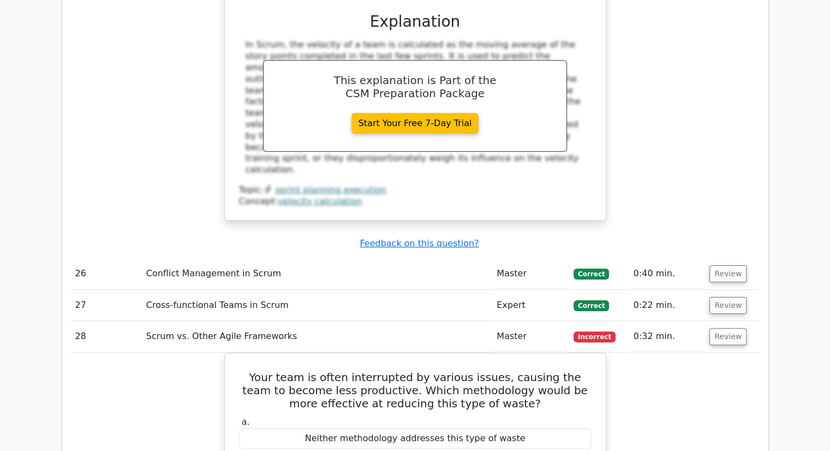
scroll to position [4343, 0]
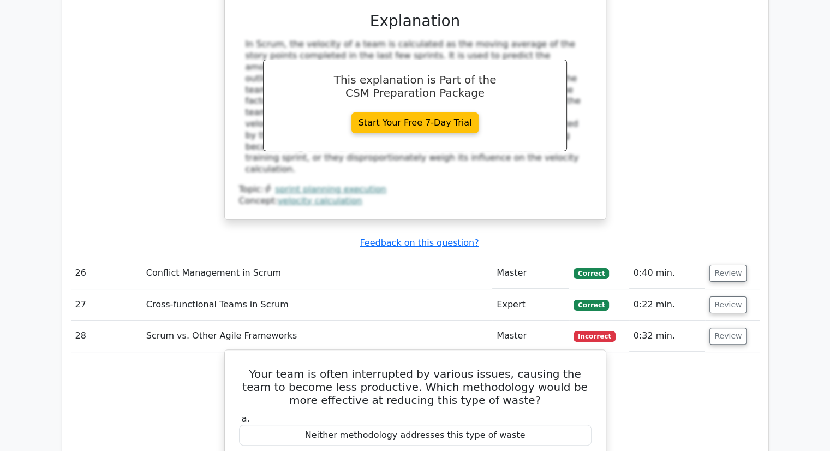
drag, startPoint x: 244, startPoint y: 193, endPoint x: 584, endPoint y: 373, distance: 385.1
copy div "Your team is often interrupted by various issues, causing the team to become le…"
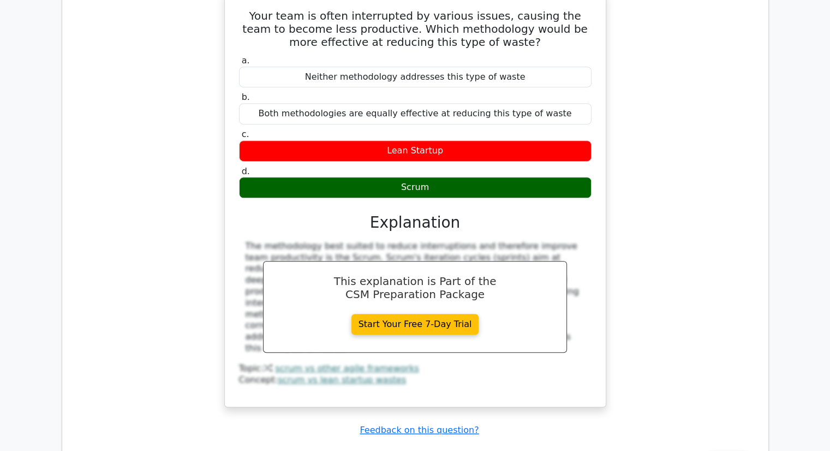
scroll to position [4724, 0]
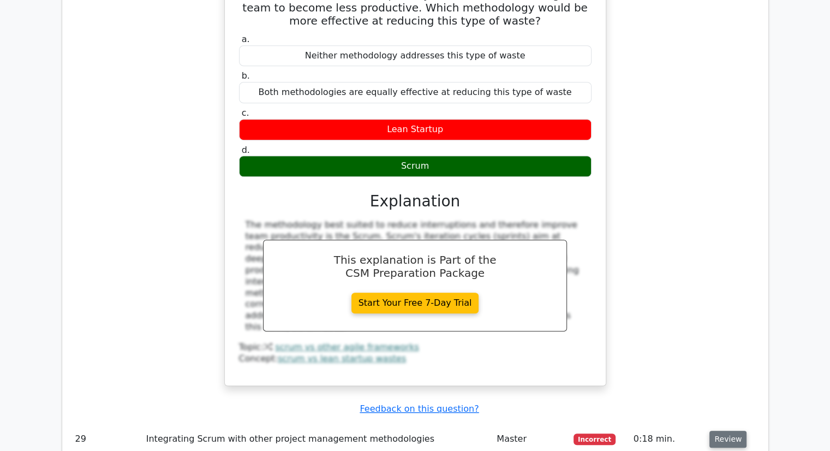
click at [720, 430] on button "Review" at bounding box center [727, 438] width 37 height 17
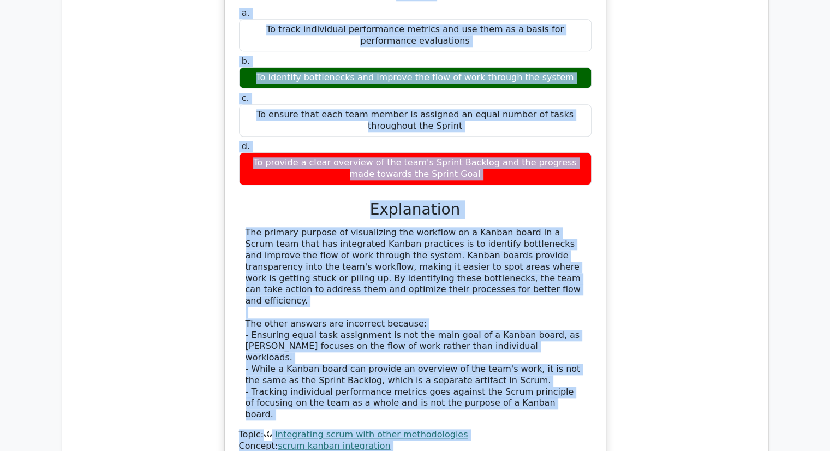
scroll to position [5237, 0]
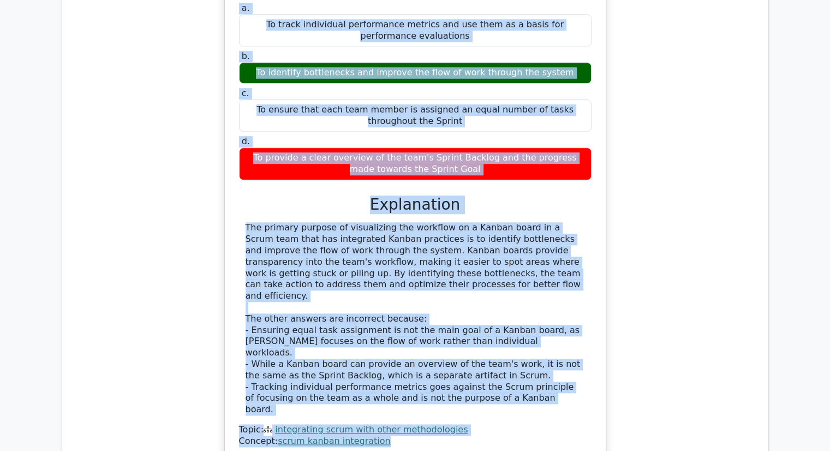
drag, startPoint x: 249, startPoint y: 184, endPoint x: 400, endPoint y: 218, distance: 154.2
click at [400, 218] on div "In a Scrum team that has integrated Kanban practices, what is the primary purpo…" at bounding box center [415, 200] width 372 height 512
copy div "In a Scrum team that has integrated Kanban practices, what is the primary purpo…"
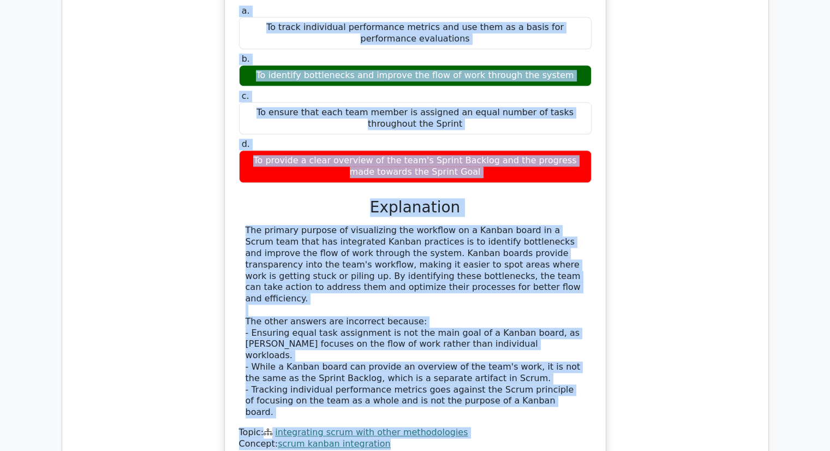
scroll to position [5455, 0]
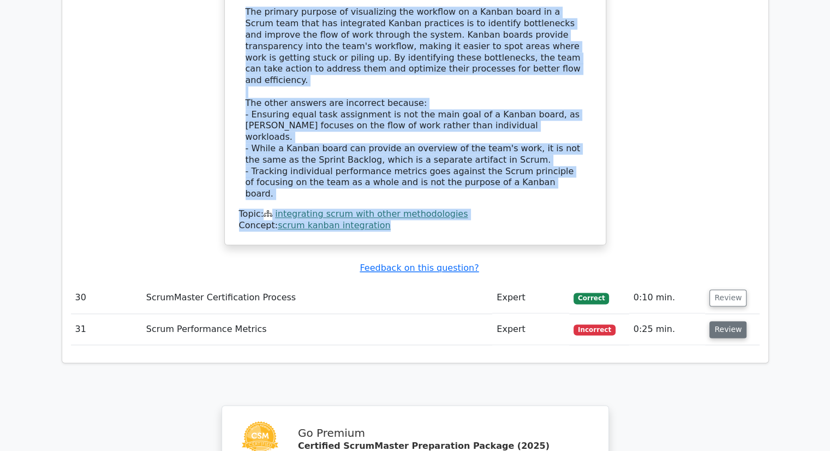
click at [725, 321] on button "Review" at bounding box center [727, 329] width 37 height 17
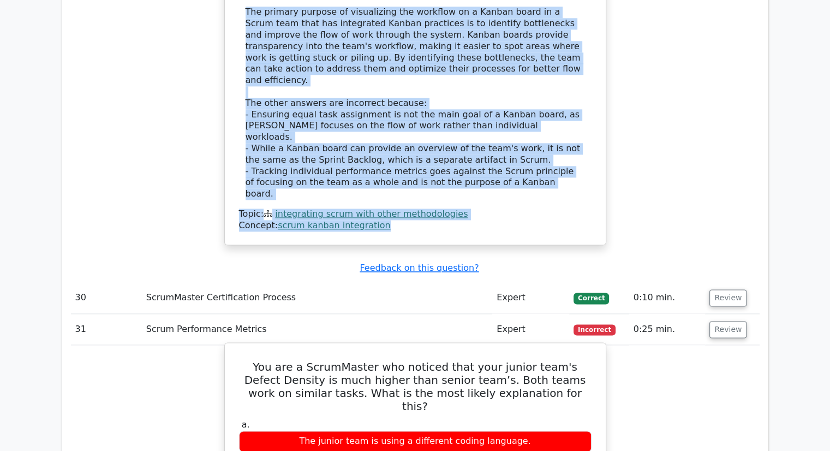
drag, startPoint x: 249, startPoint y: 134, endPoint x: 586, endPoint y: 306, distance: 378.7
copy div "You are a ScrumMaster who noticed that your junior team's Defect Density is muc…"
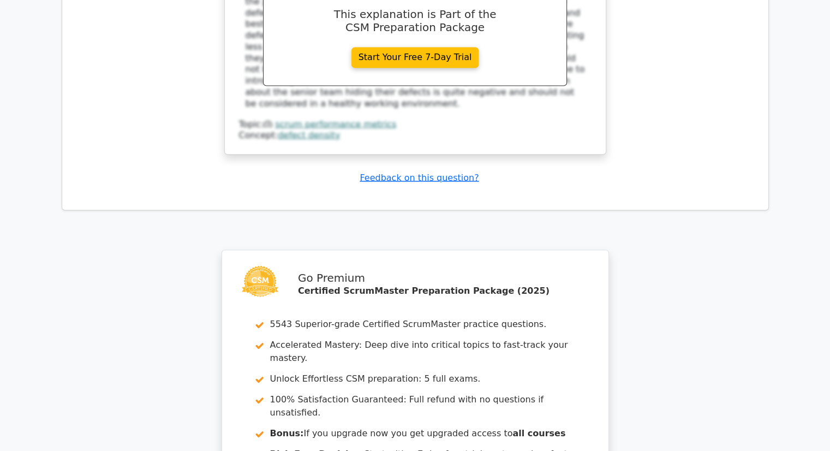
scroll to position [6106, 0]
